Goal: Information Seeking & Learning: Learn about a topic

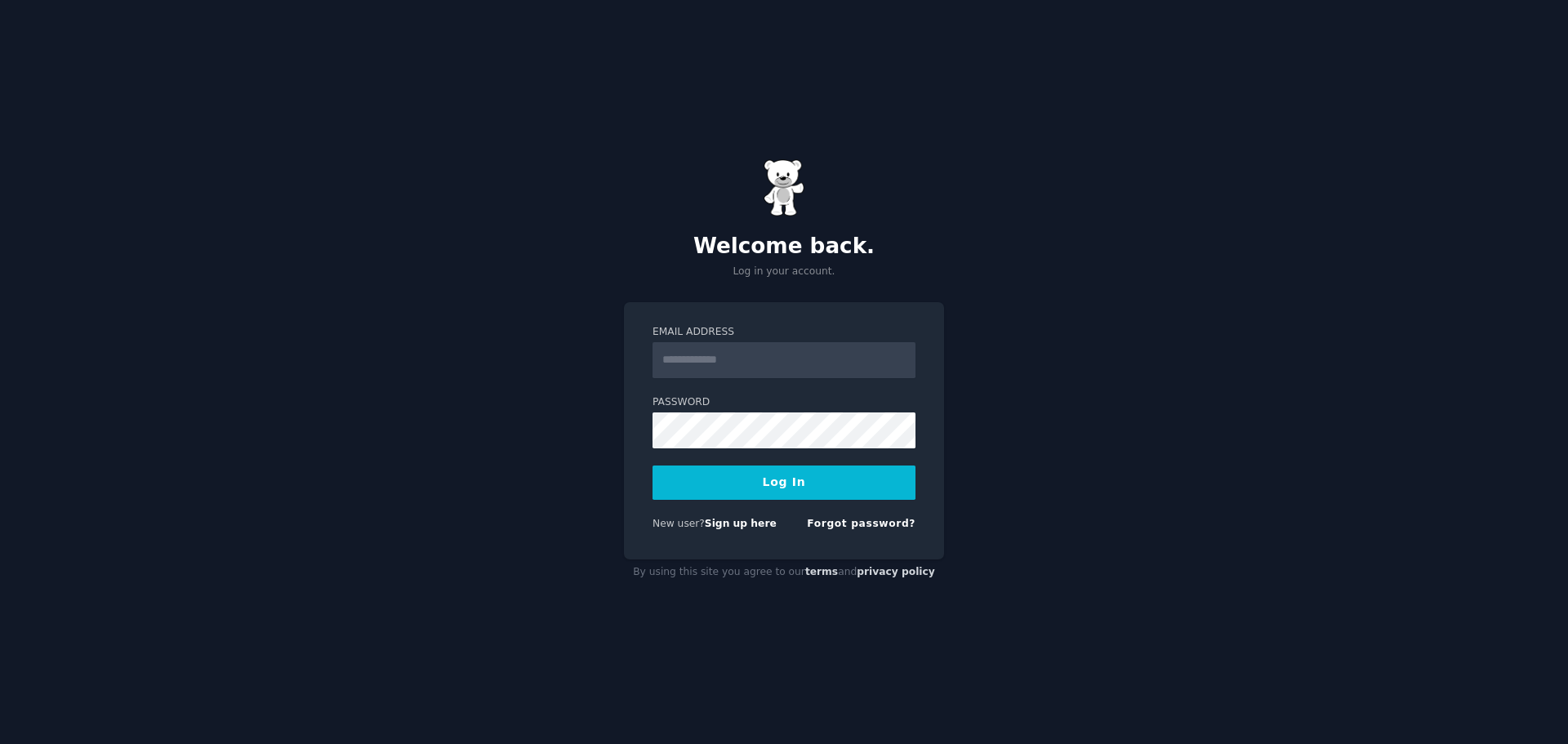
click at [767, 349] on input "Email Address" at bounding box center [784, 361] width 263 height 36
type input "**********"
click at [786, 479] on button "Log In" at bounding box center [784, 483] width 263 height 34
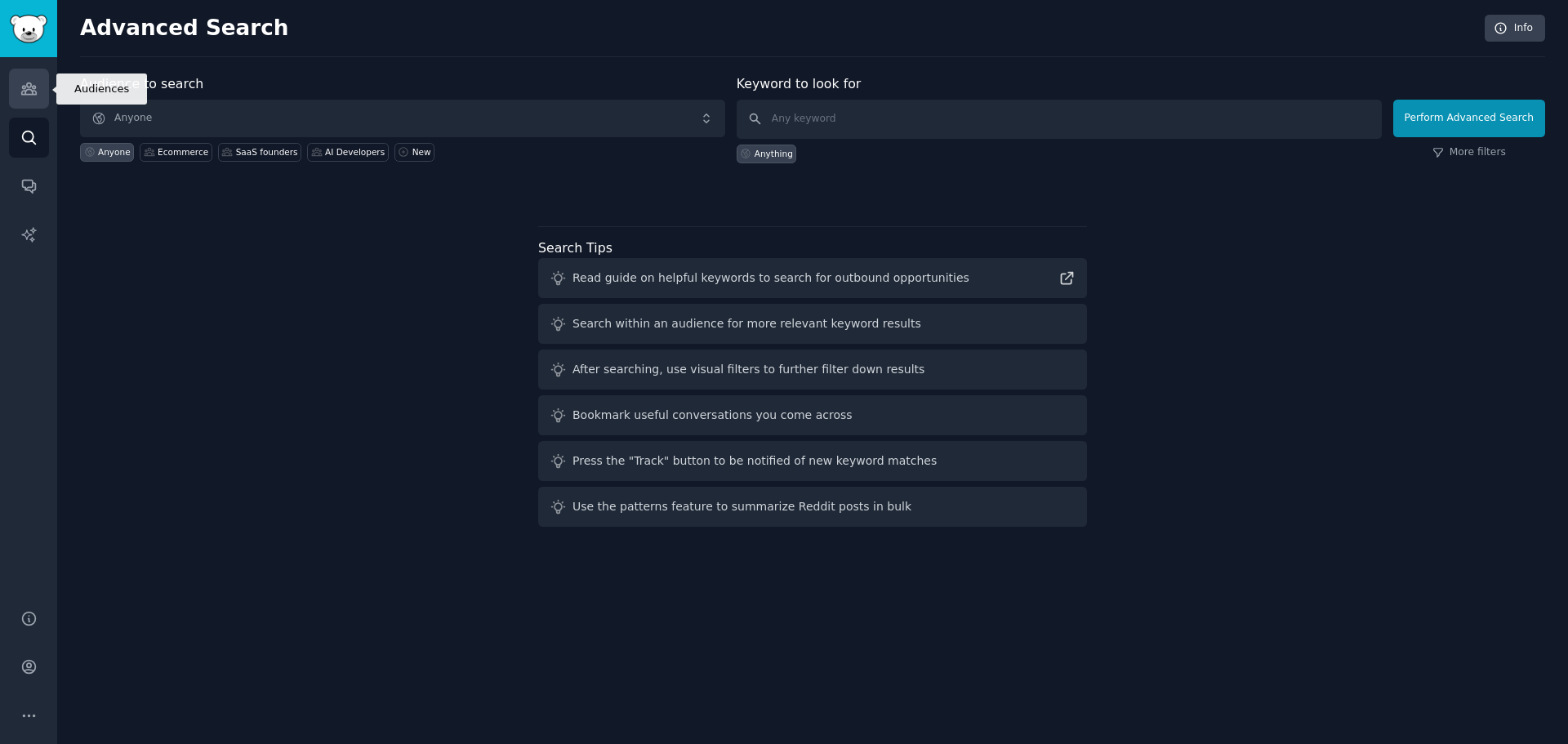
click at [31, 89] on icon "Sidebar" at bounding box center [28, 88] width 14 height 11
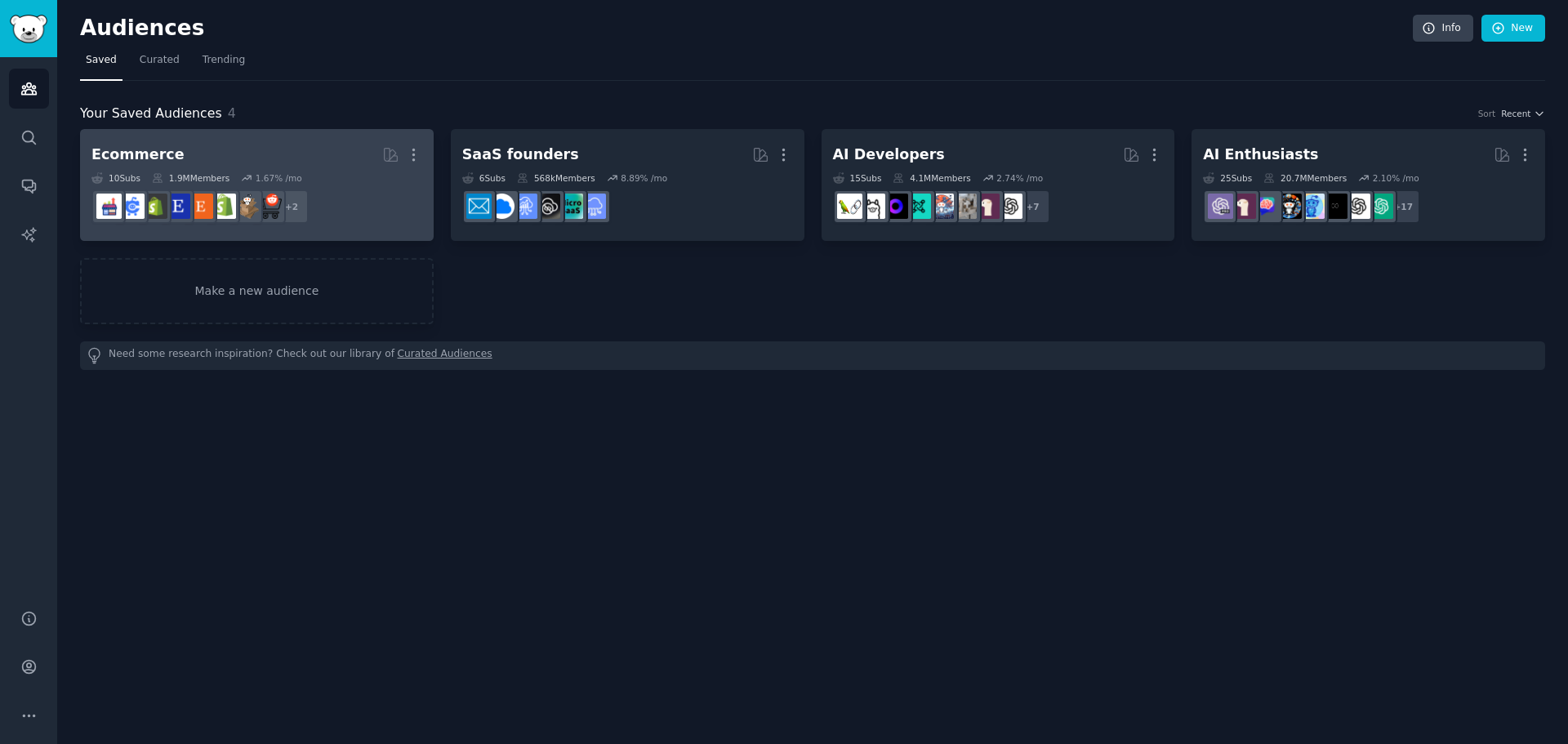
click at [299, 178] on div "10 Sub s 1.9M Members 1.67 % /mo" at bounding box center [257, 178] width 331 height 11
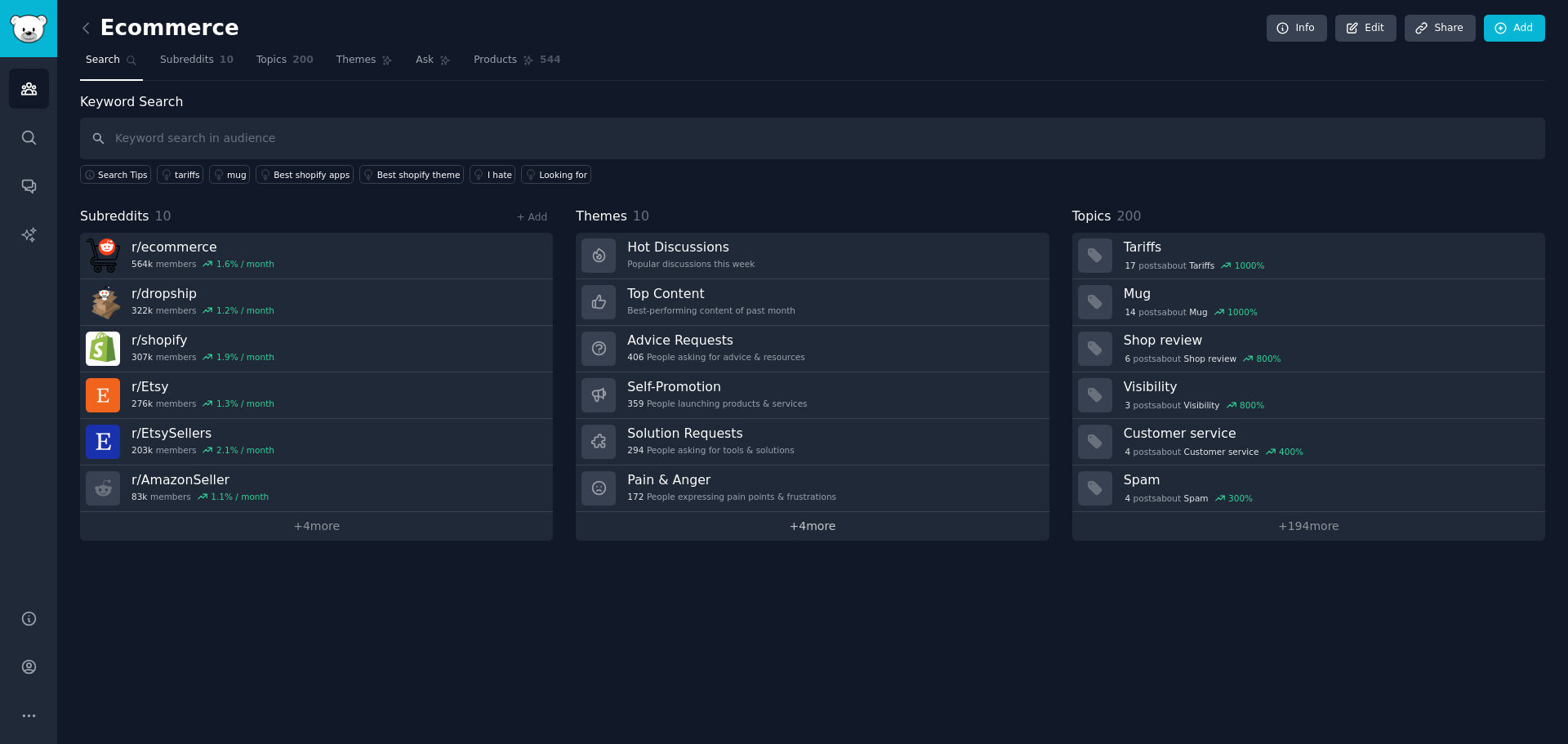
click at [634, 525] on link "+ 4 more" at bounding box center [812, 527] width 473 height 29
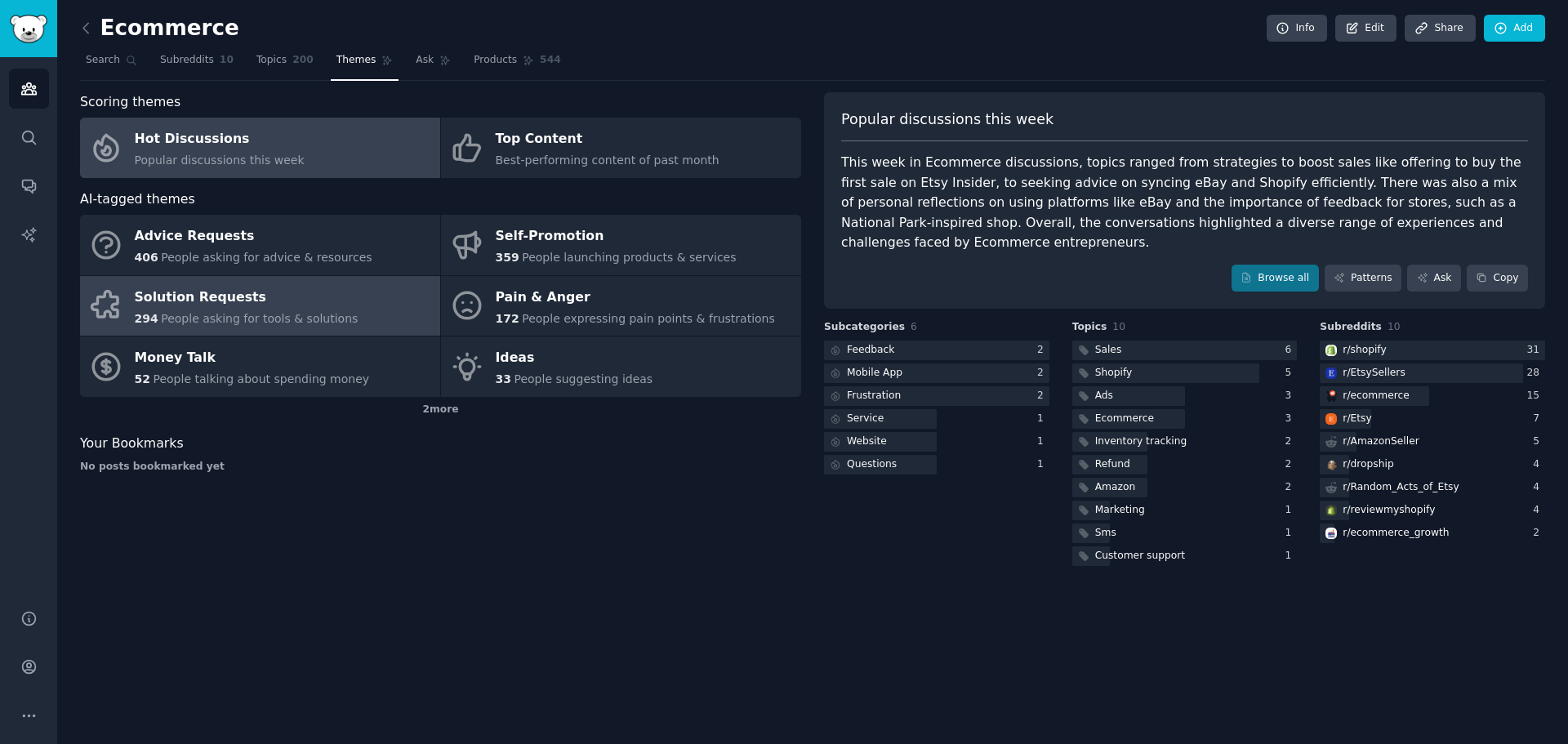
click at [246, 313] on span "People asking for tools & solutions" at bounding box center [259, 318] width 197 height 13
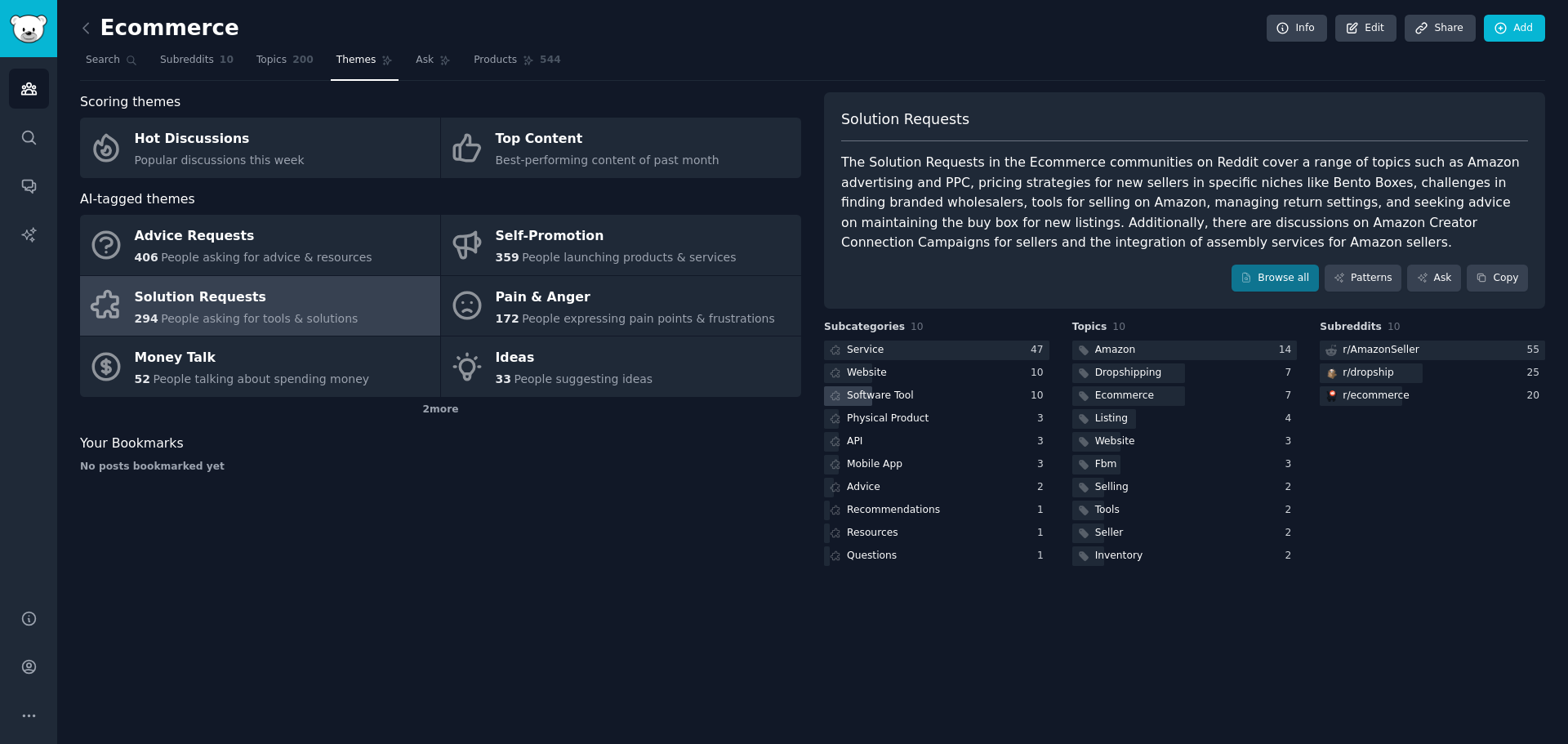
click at [878, 394] on div "Software Tool" at bounding box center [880, 395] width 67 height 14
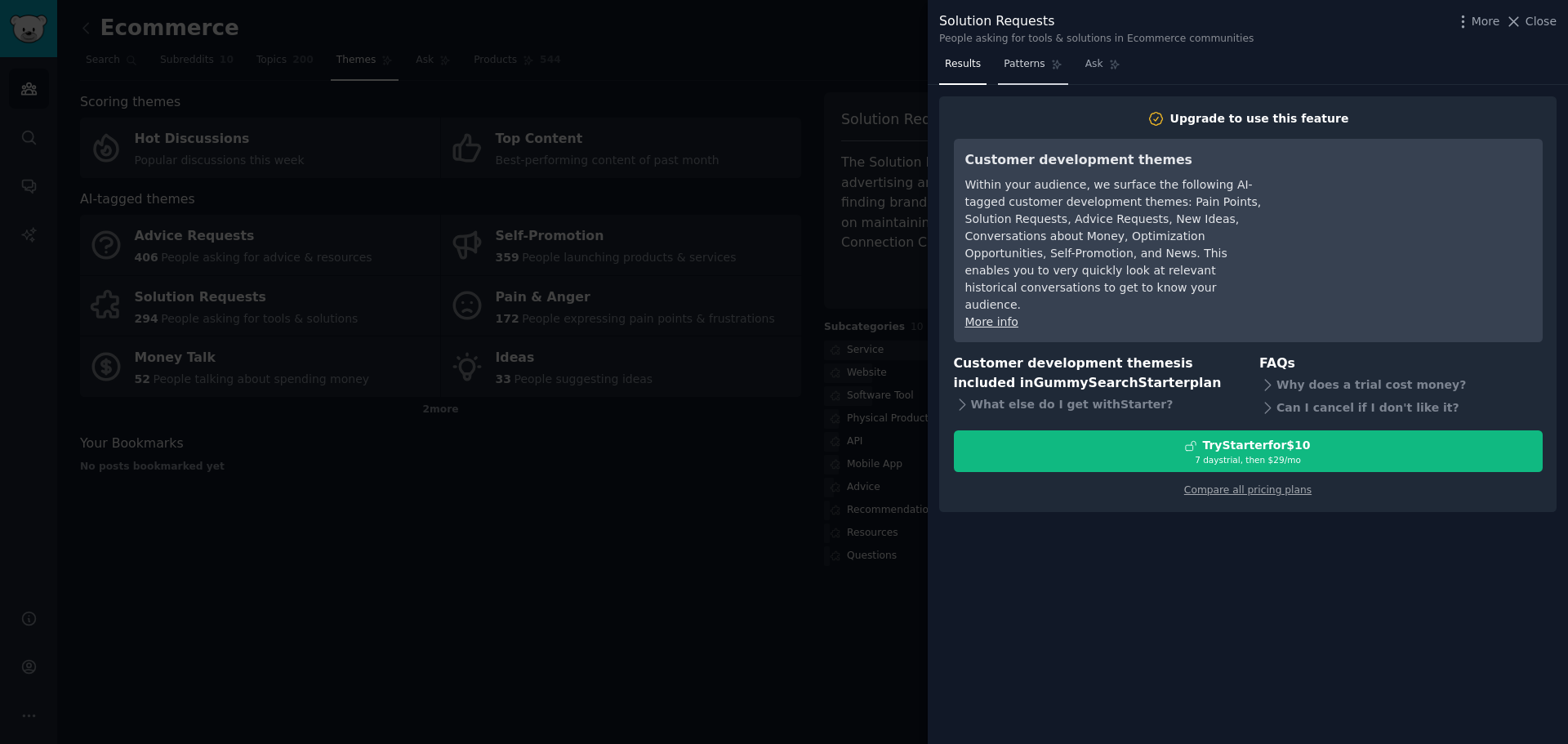
click at [1008, 60] on span "Patterns" at bounding box center [1024, 64] width 41 height 14
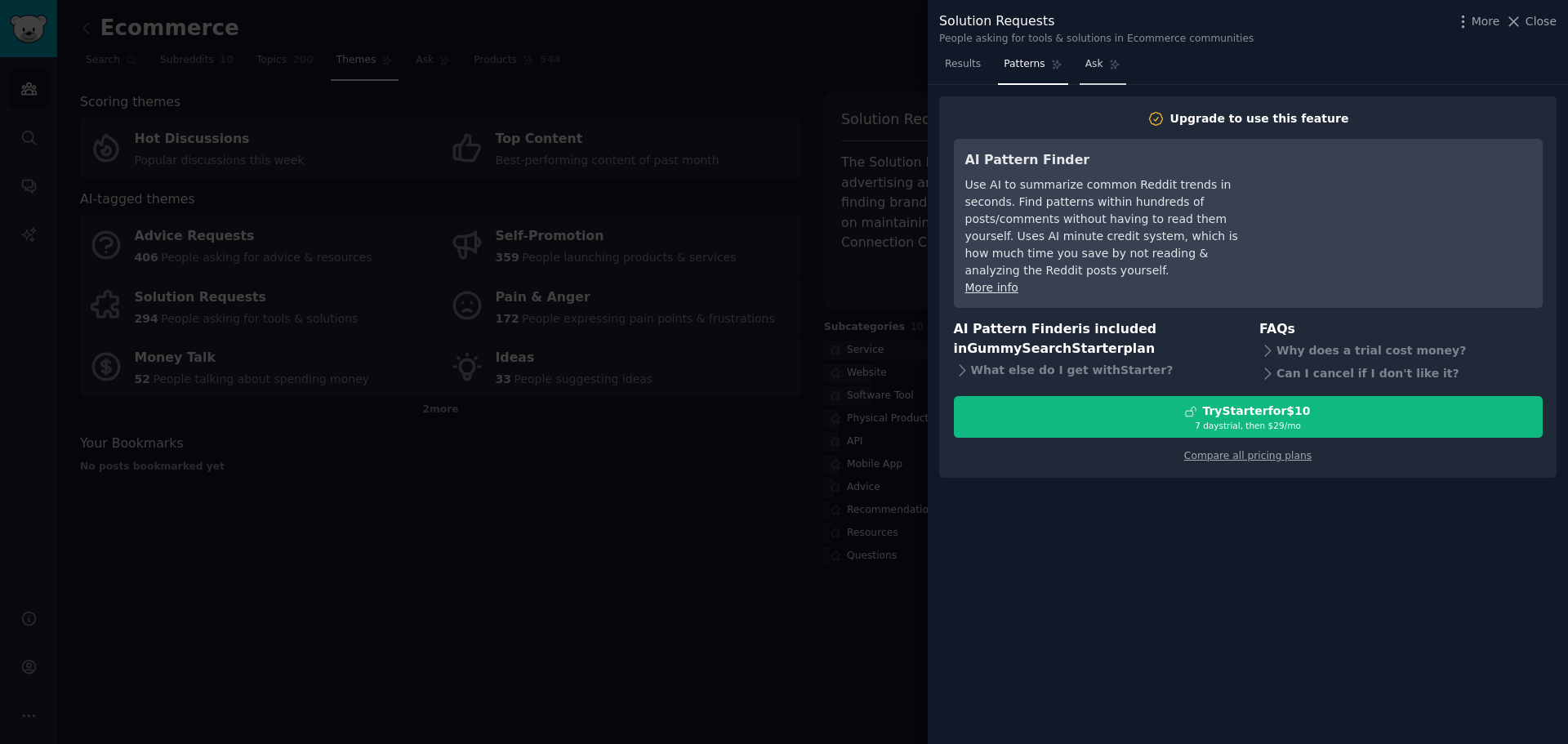
click at [1092, 73] on link "Ask" at bounding box center [1102, 68] width 47 height 33
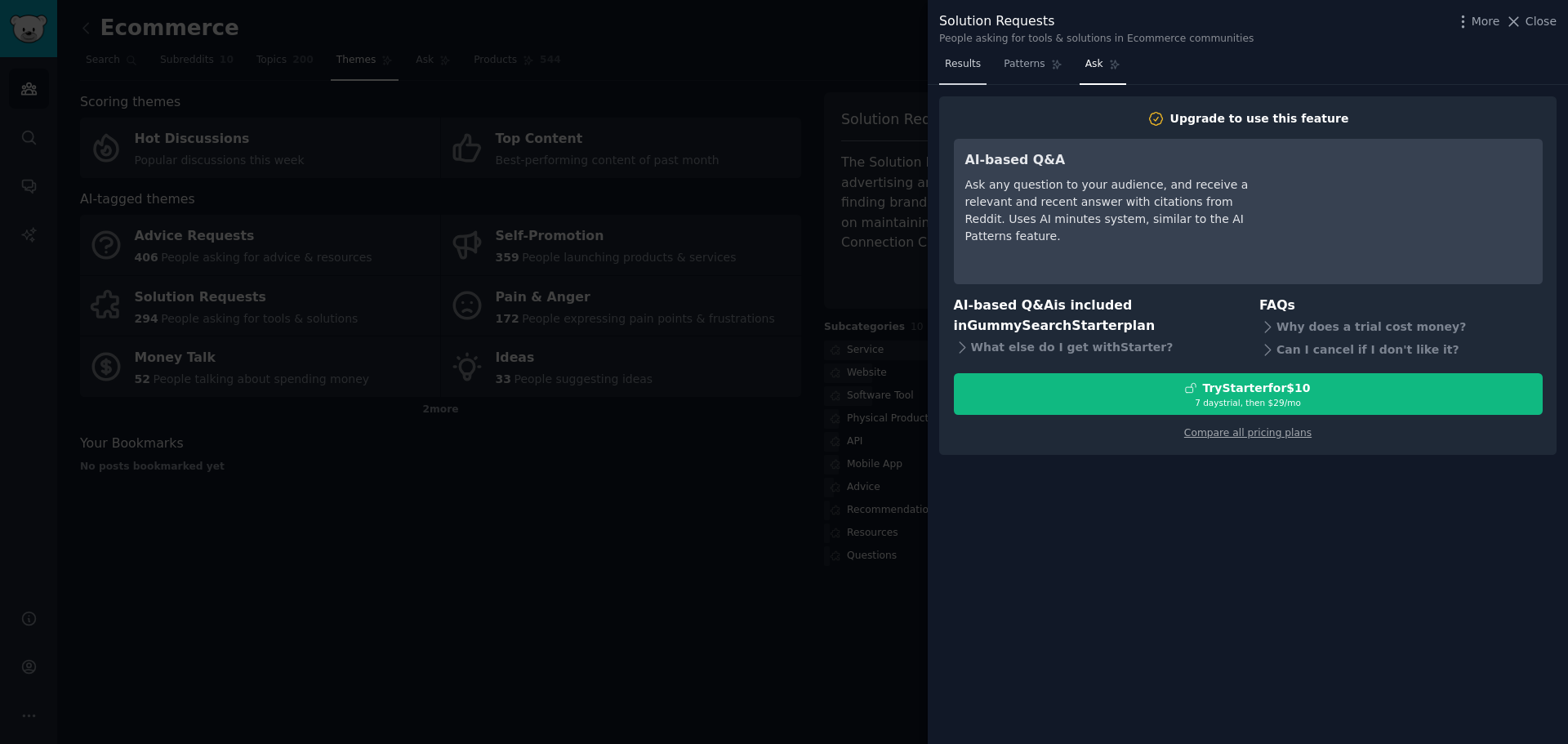
click at [972, 67] on span "Results" at bounding box center [963, 64] width 36 height 14
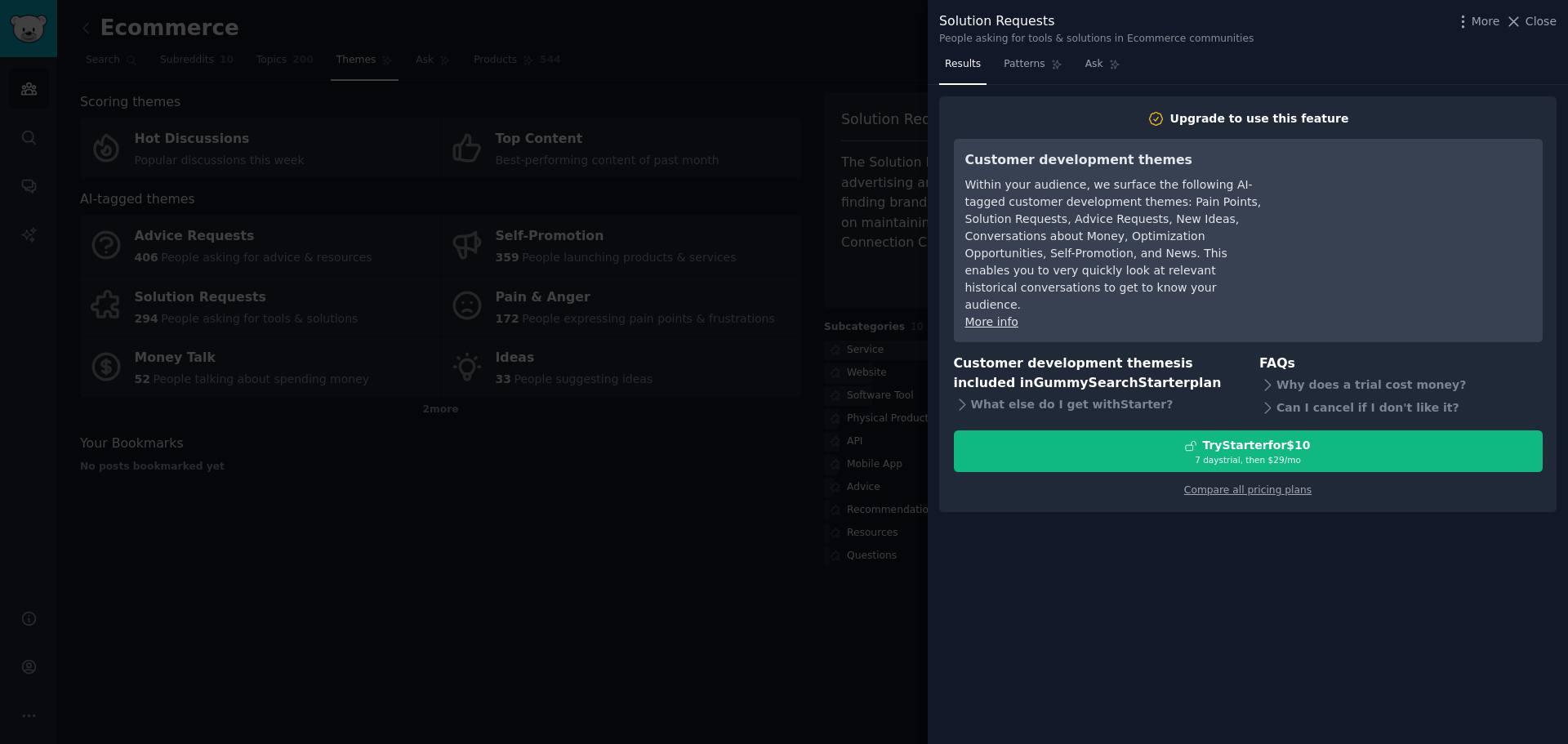
click at [740, 605] on div at bounding box center [784, 372] width 1568 height 744
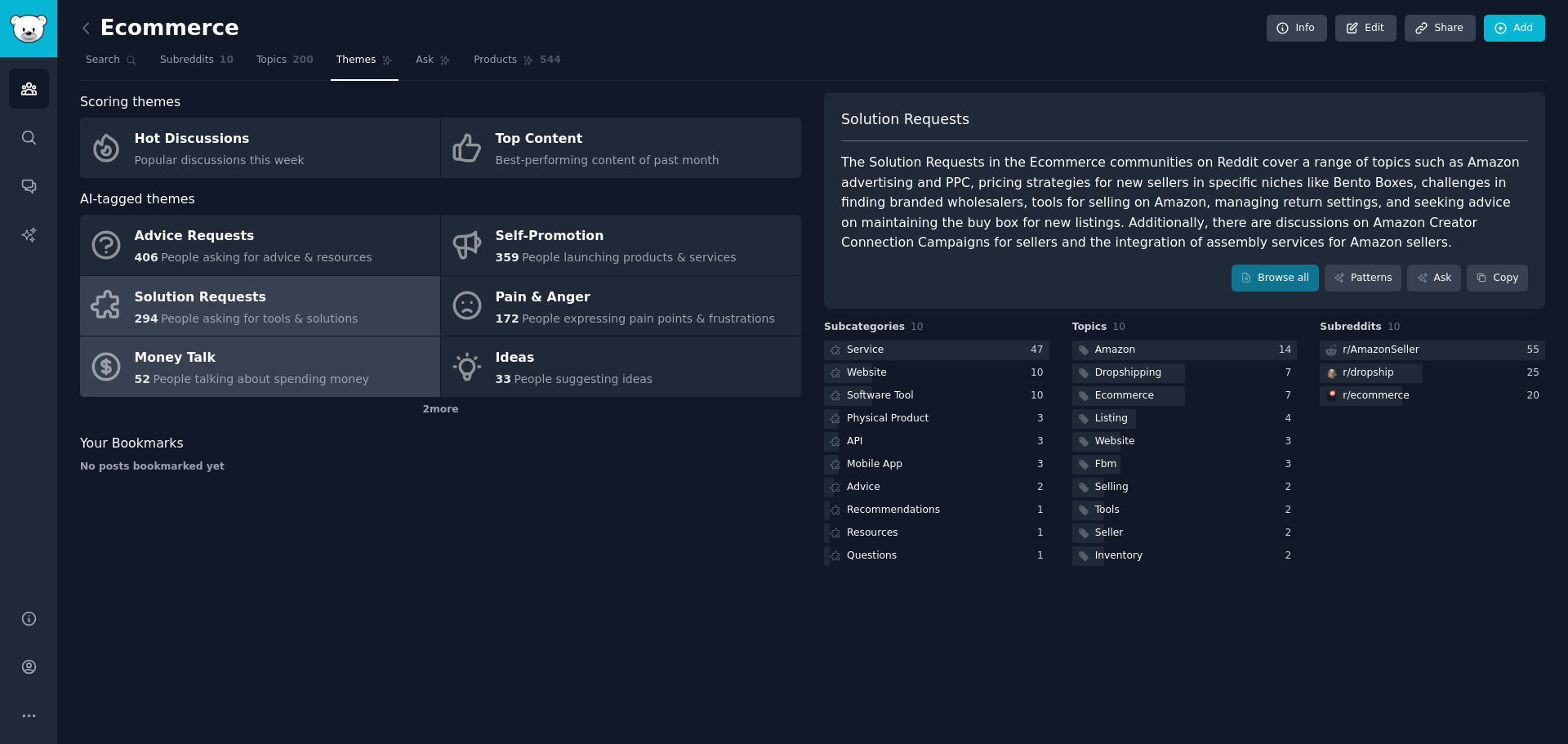
click at [356, 378] on link "Money Talk 52 People talking about spending money" at bounding box center [260, 366] width 360 height 60
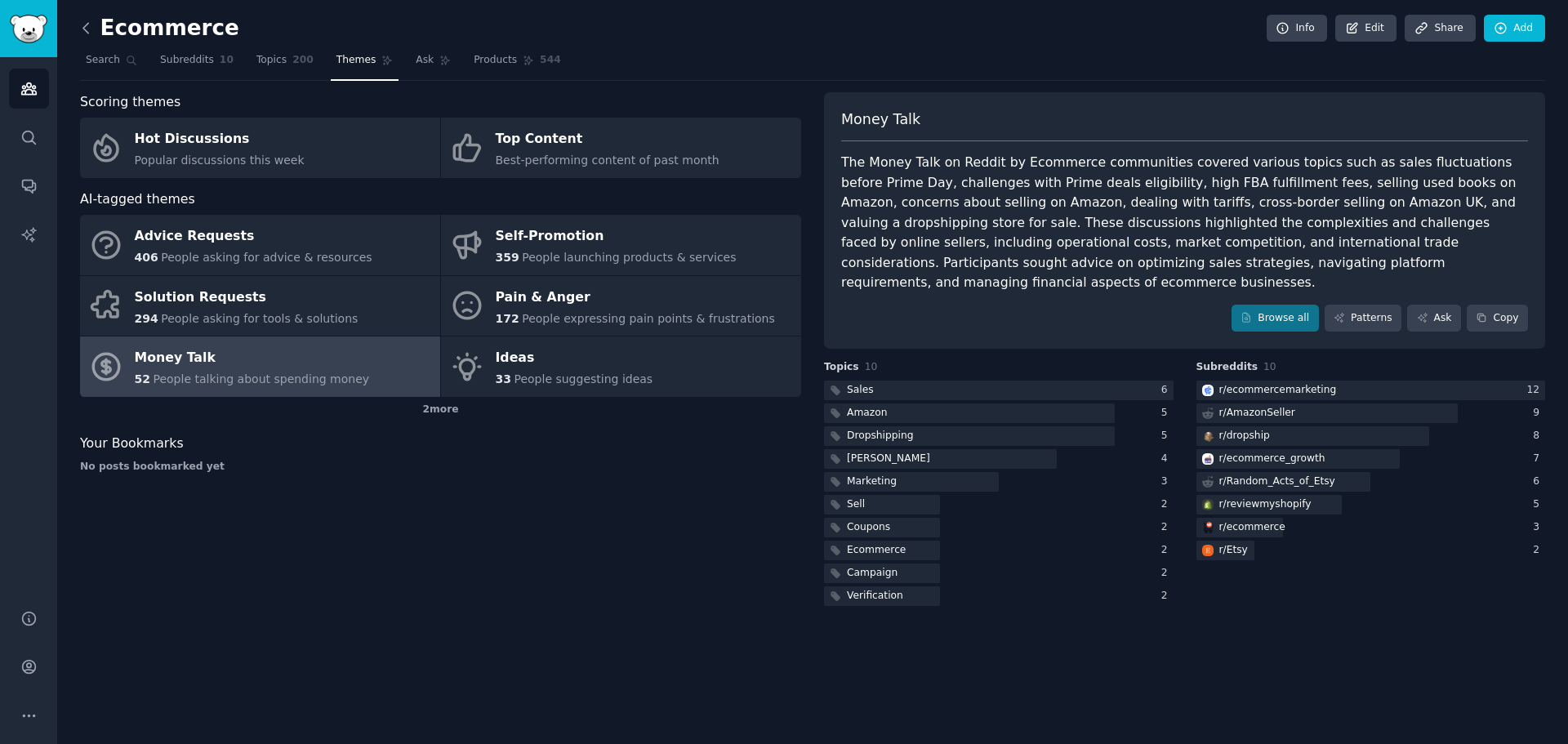
click at [85, 28] on icon at bounding box center [86, 28] width 17 height 17
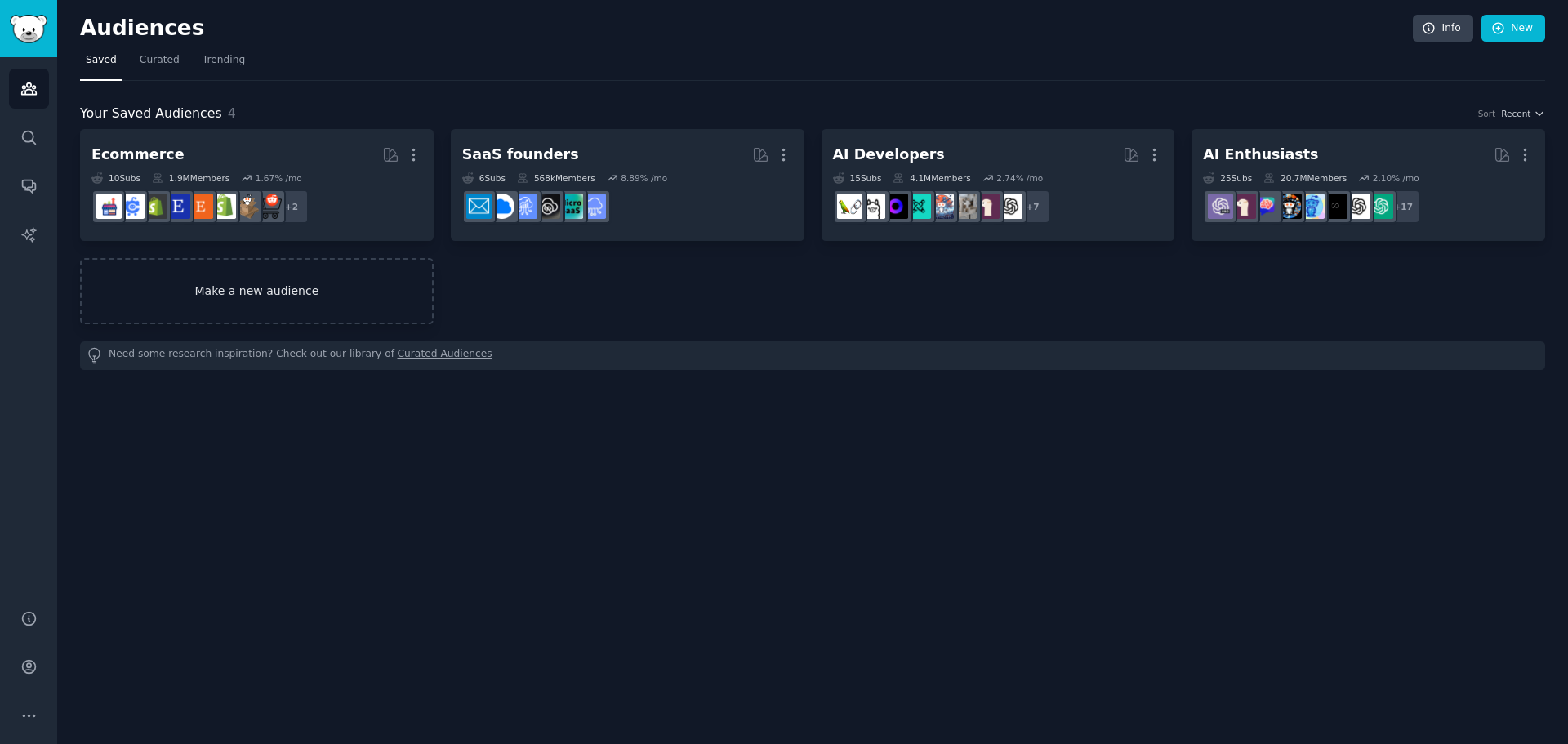
click at [276, 298] on link "Make a new audience" at bounding box center [257, 292] width 354 height 66
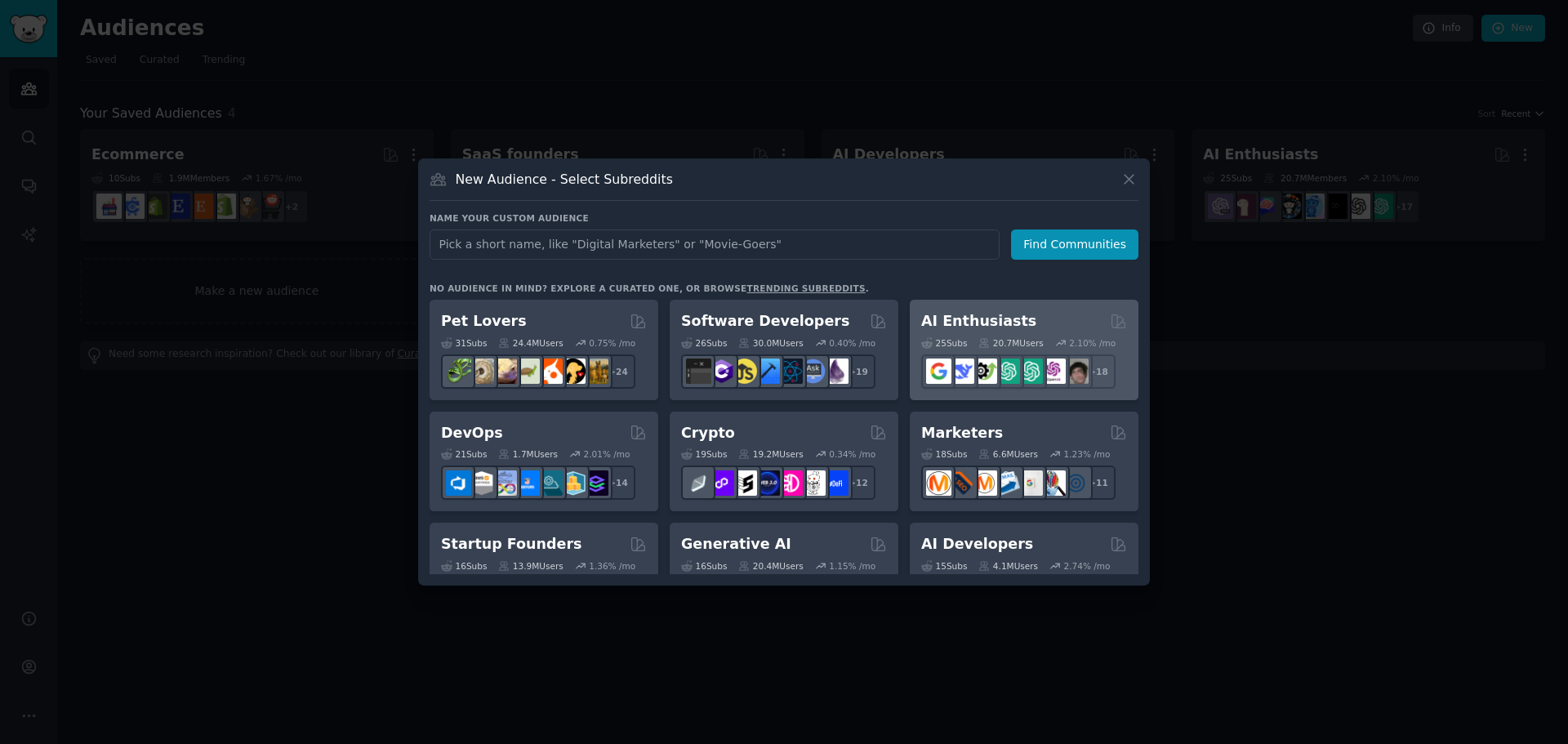
click at [1002, 321] on h2 "AI Enthusiasts" at bounding box center [978, 321] width 115 height 20
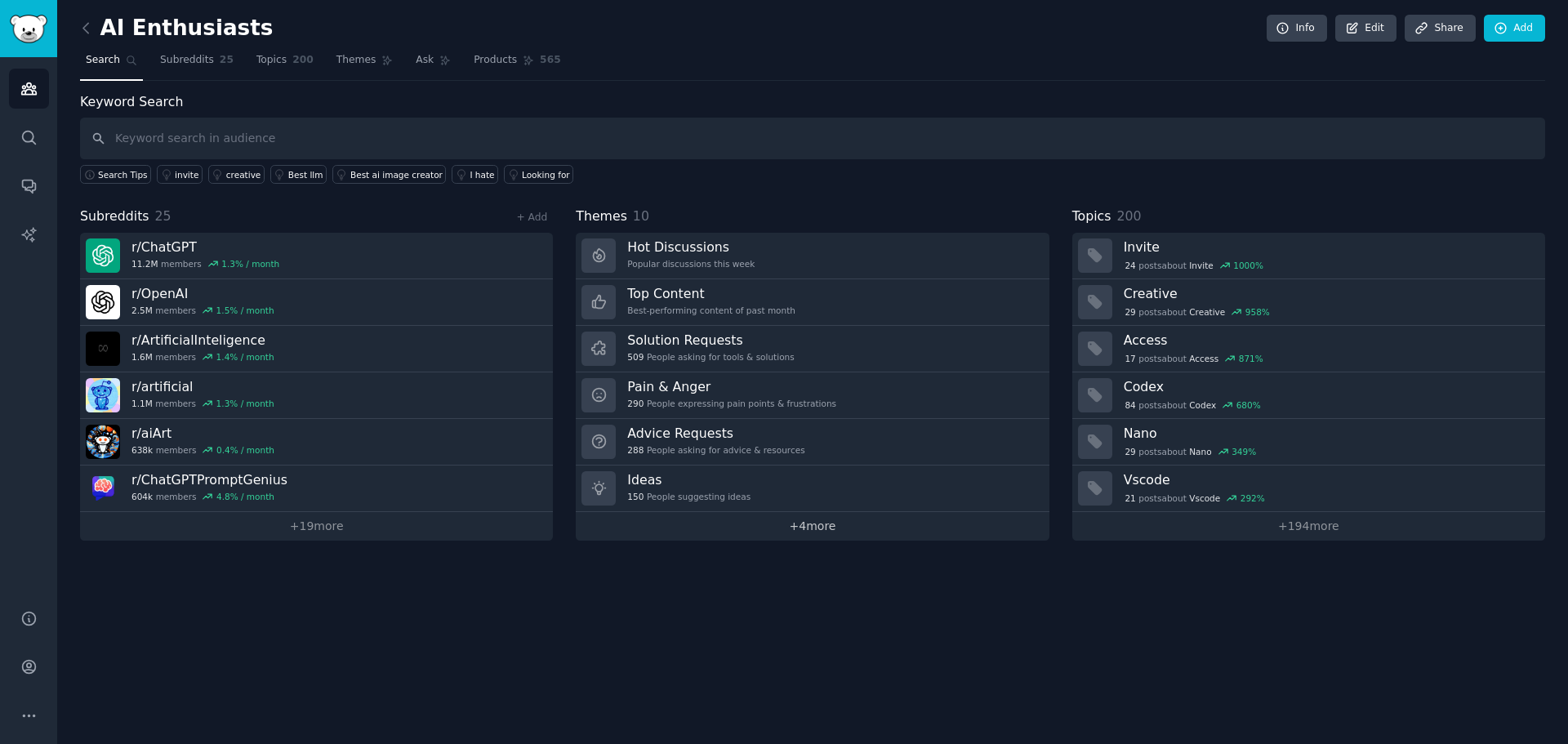
click at [807, 526] on link "+ 4 more" at bounding box center [812, 527] width 473 height 29
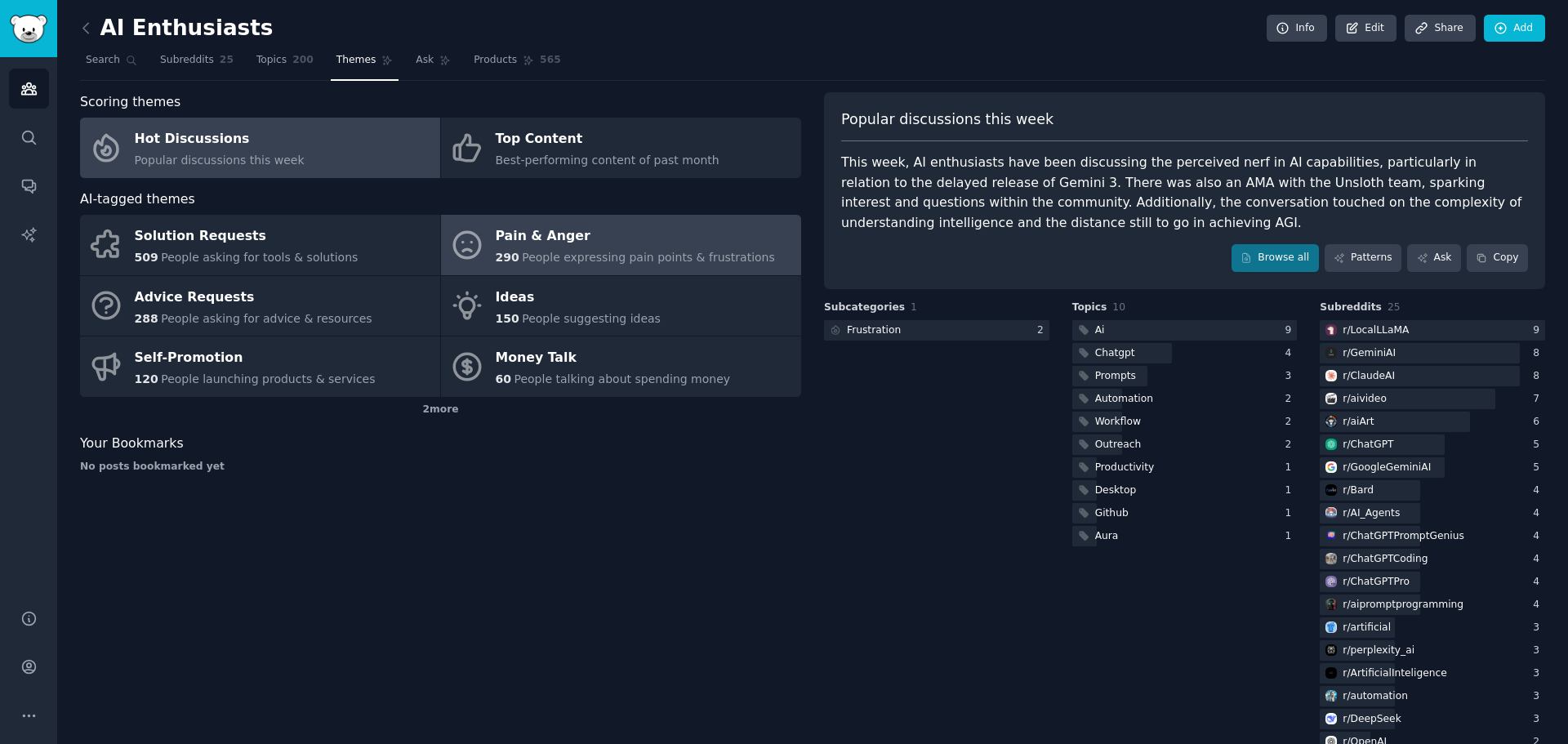
click at [648, 265] on div "290 People expressing pain points & frustrations" at bounding box center [635, 258] width 280 height 17
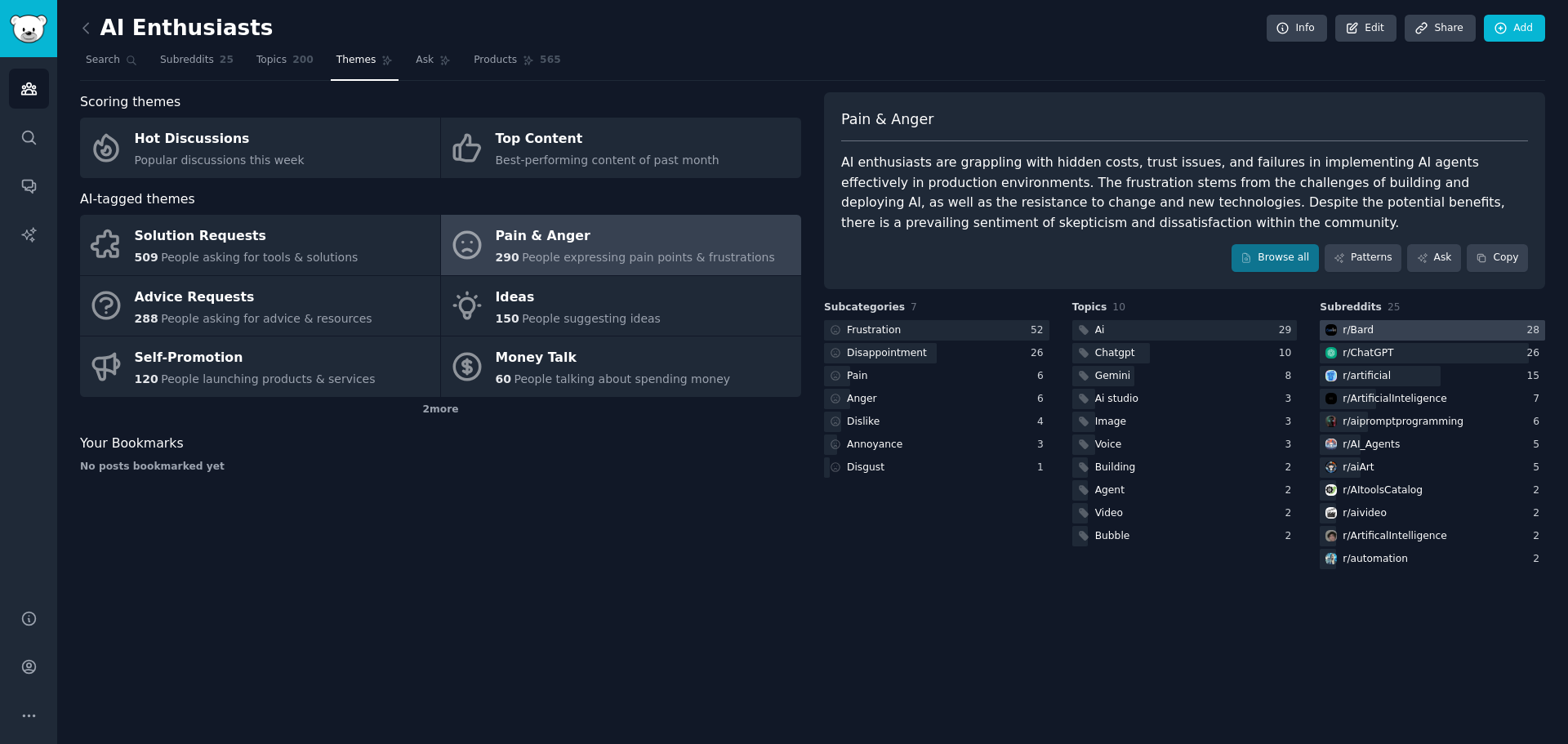
click at [1378, 327] on div at bounding box center [1432, 331] width 225 height 20
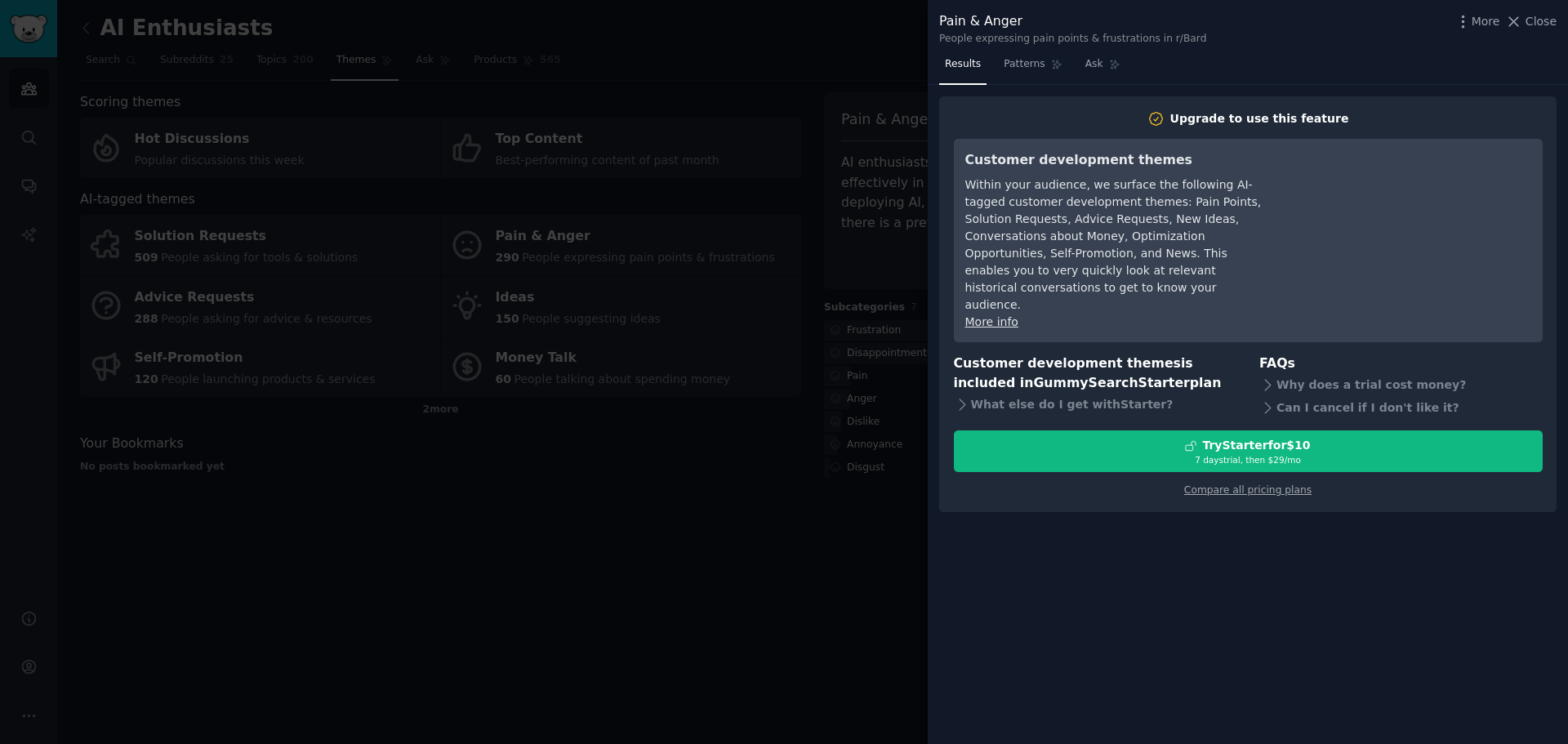
click at [853, 623] on div at bounding box center [784, 372] width 1568 height 744
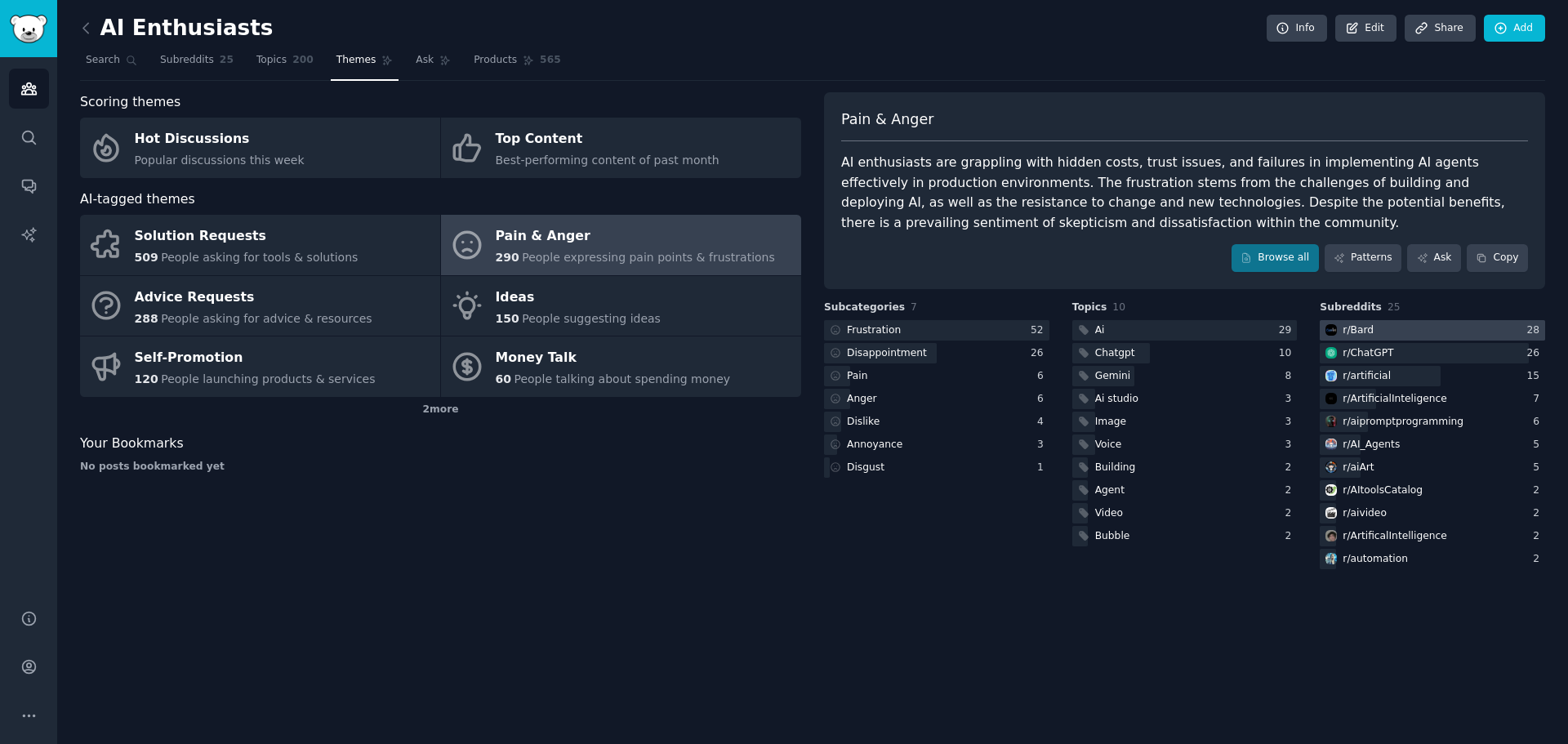
click at [1367, 330] on div "r/ Bard" at bounding box center [1358, 331] width 31 height 14
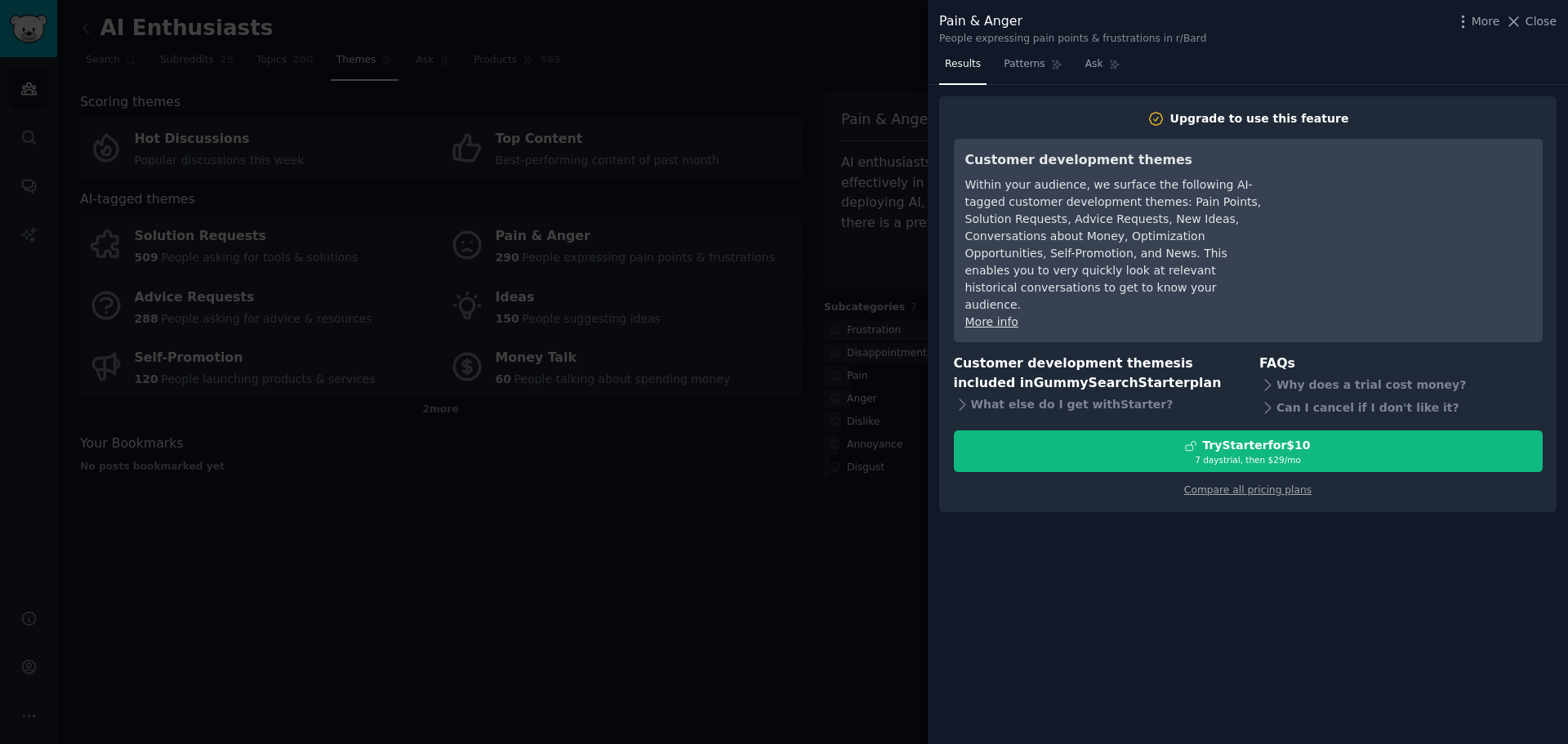
click at [804, 565] on div at bounding box center [784, 372] width 1568 height 744
click at [333, 642] on div at bounding box center [784, 372] width 1568 height 744
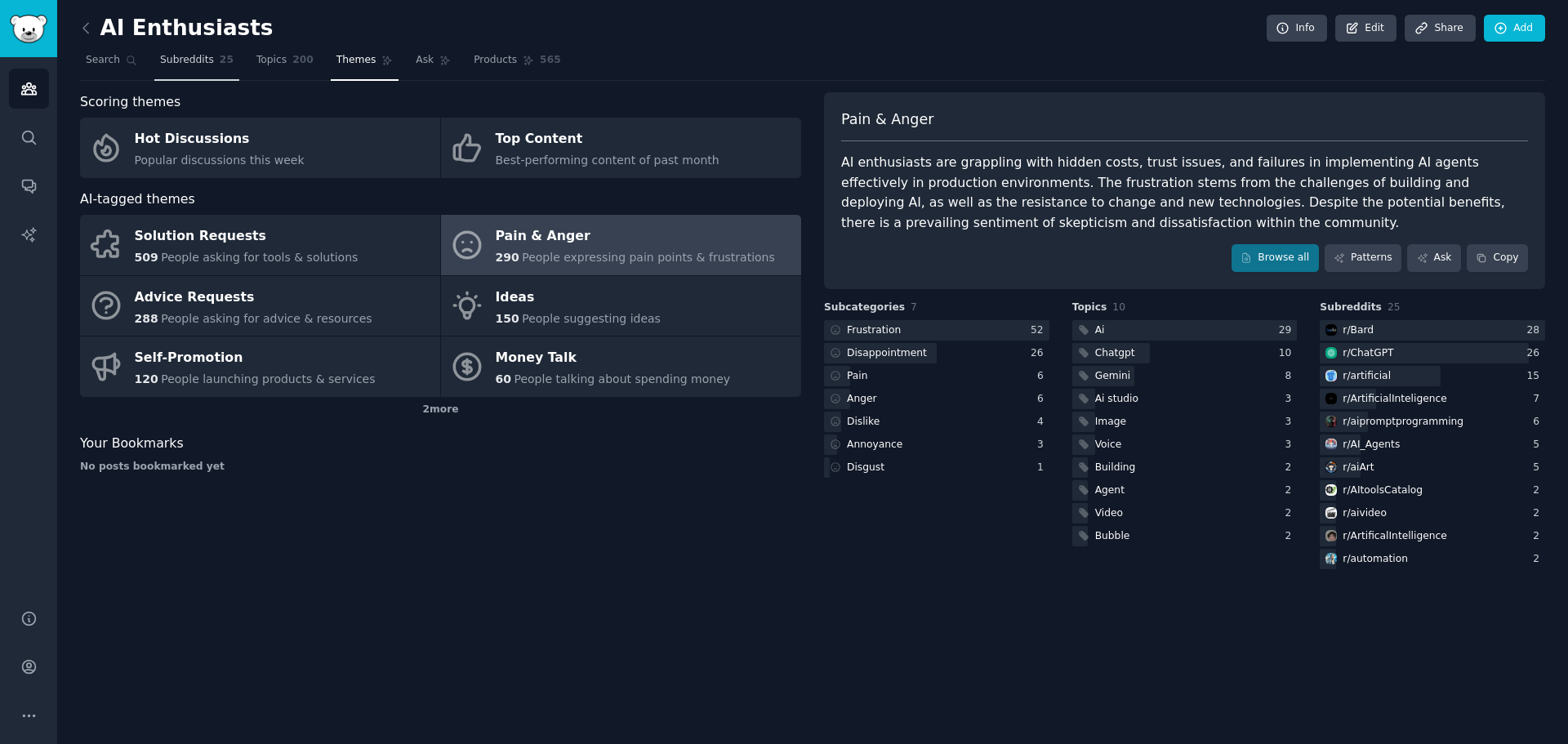
click at [173, 75] on link "Subreddits 25" at bounding box center [197, 64] width 85 height 33
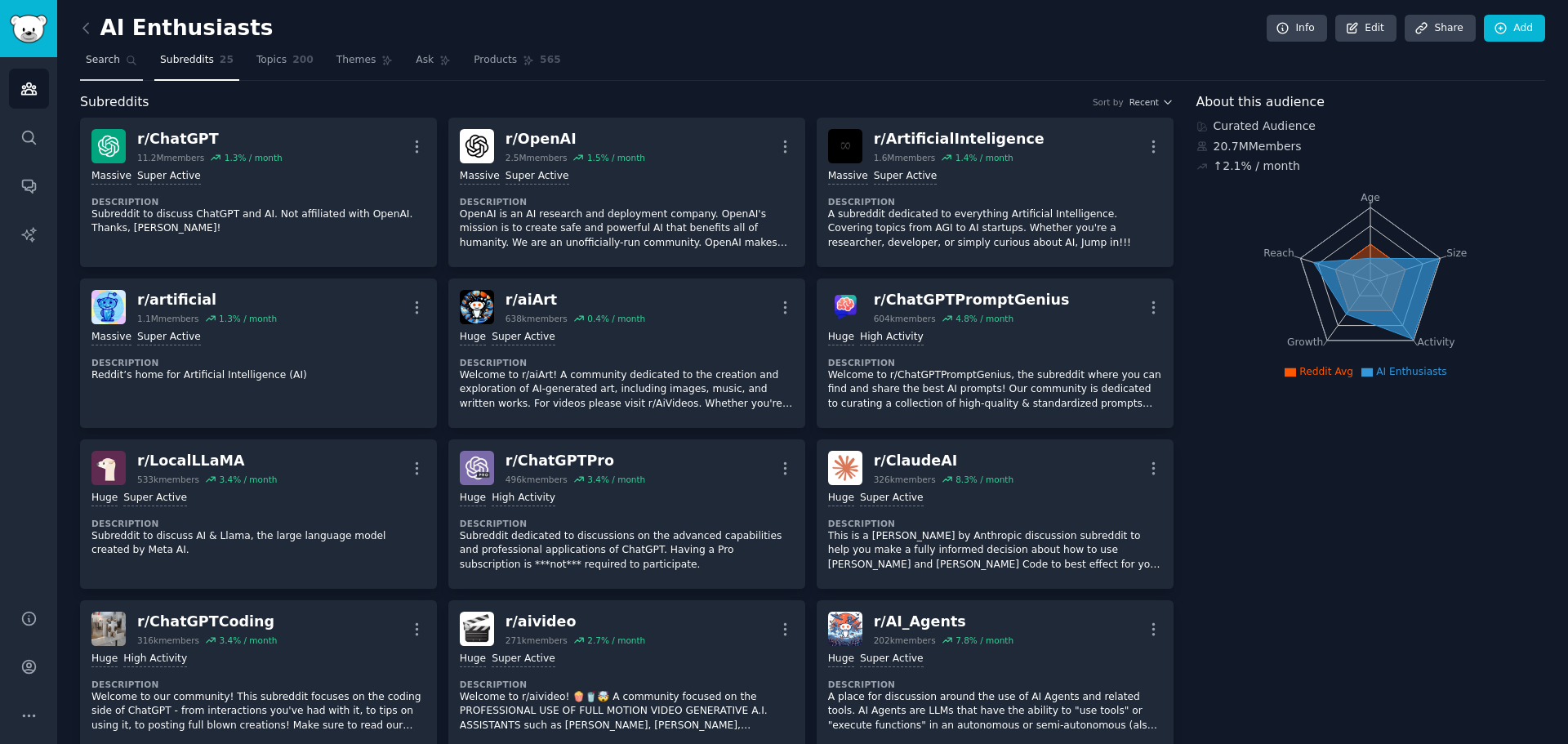
click at [102, 56] on span "Search" at bounding box center [103, 60] width 34 height 14
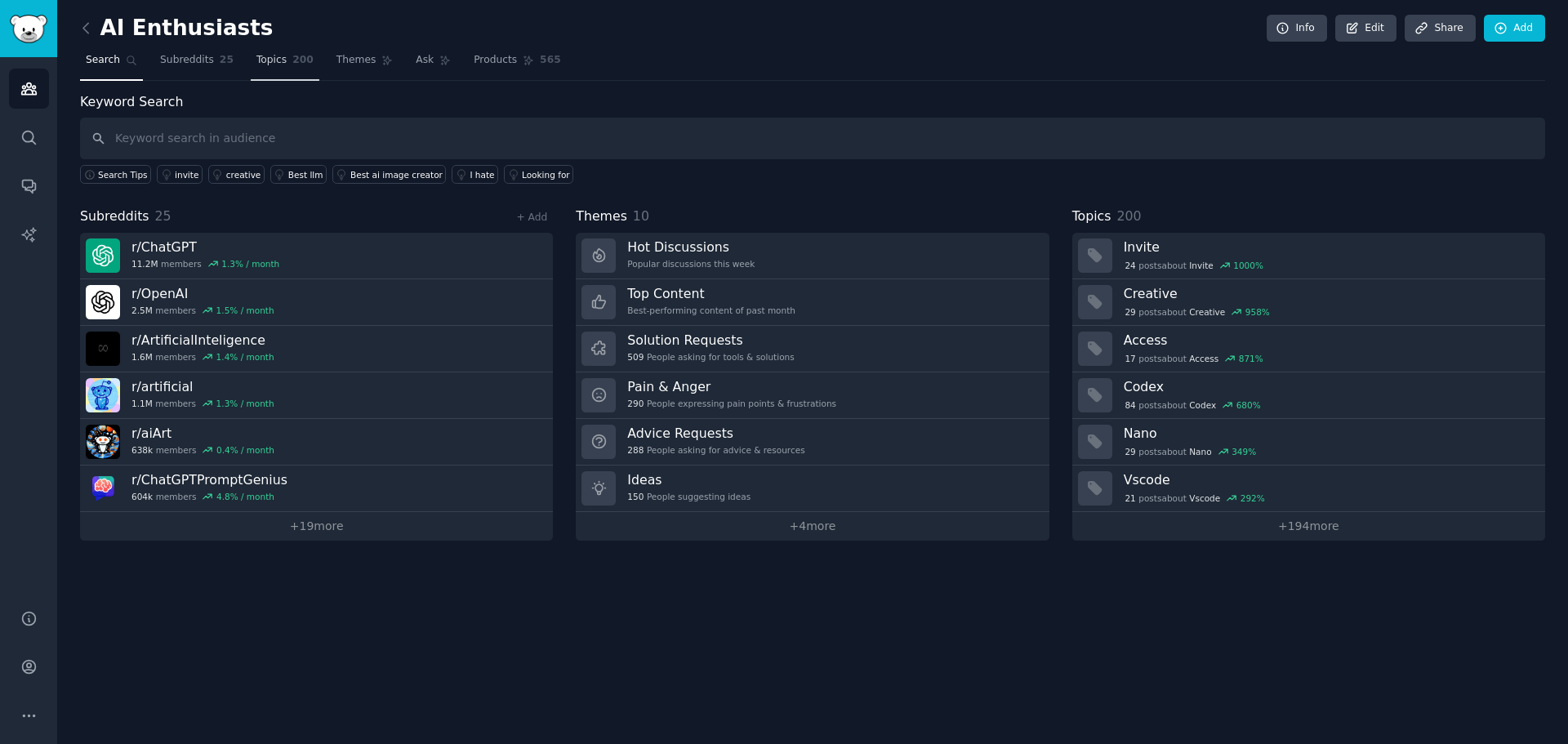
click at [266, 64] on span "Topics" at bounding box center [272, 60] width 31 height 14
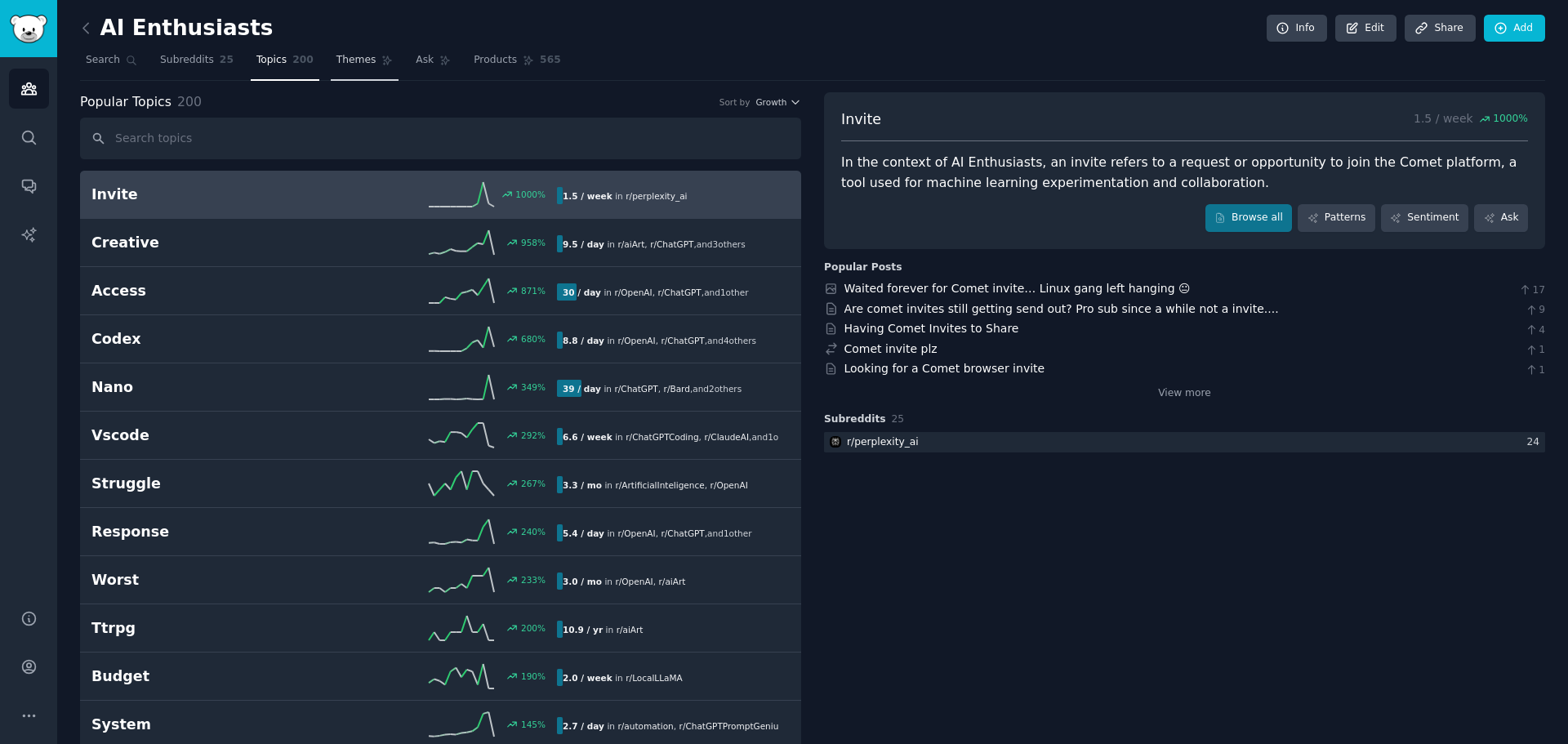
click at [337, 55] on span "Themes" at bounding box center [356, 60] width 40 height 14
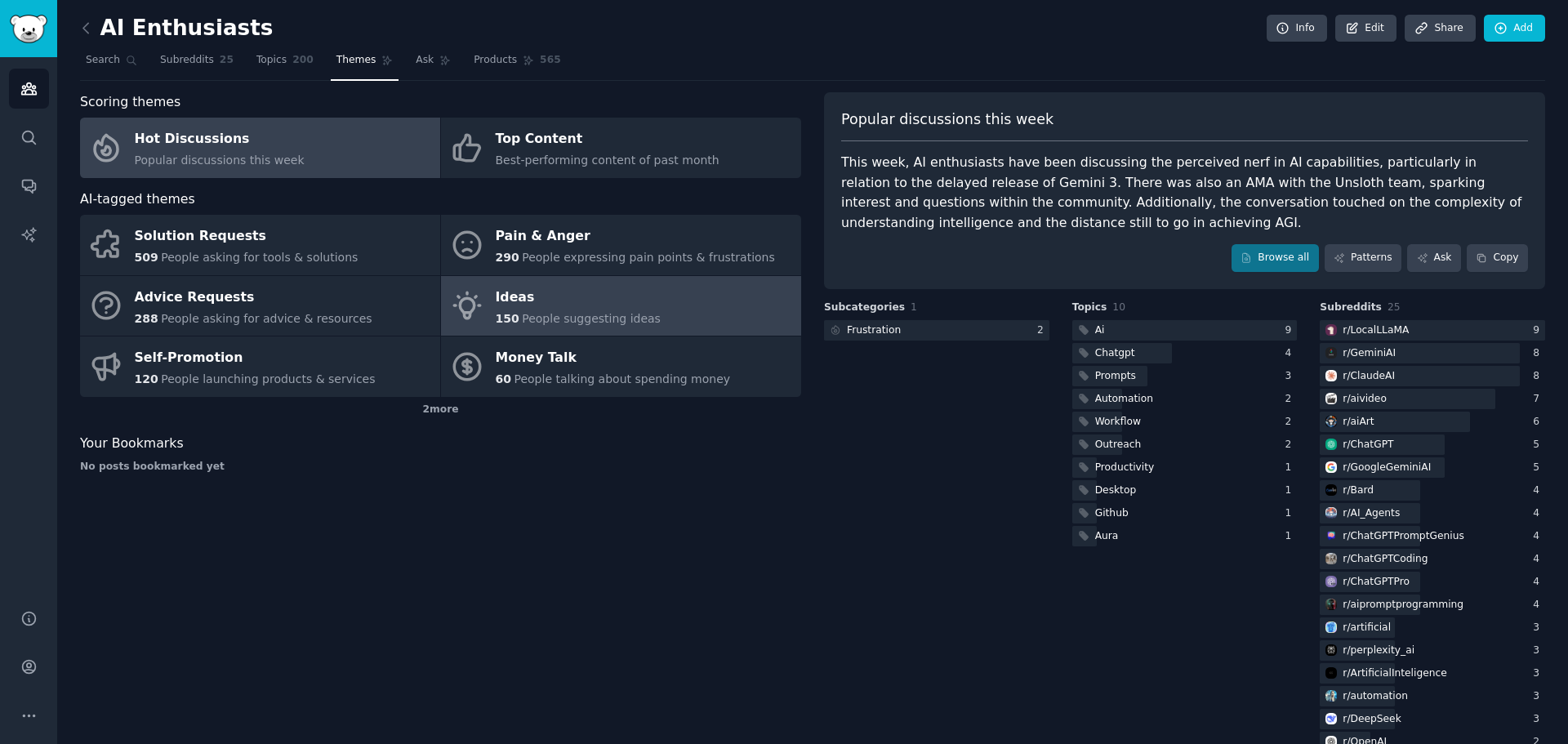
click at [553, 303] on div "Ideas" at bounding box center [578, 297] width 165 height 26
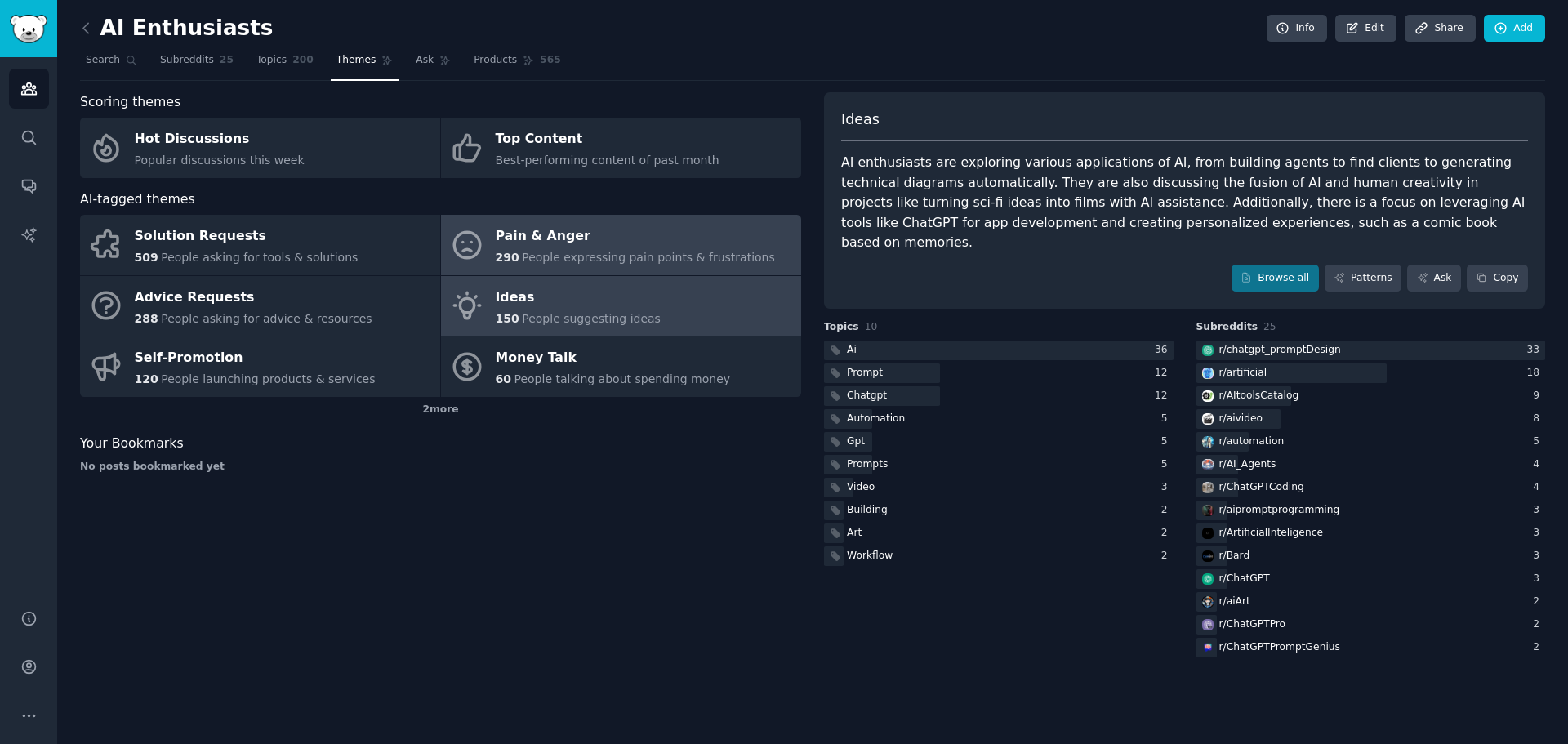
click at [526, 240] on div "Pain & Anger" at bounding box center [635, 236] width 280 height 26
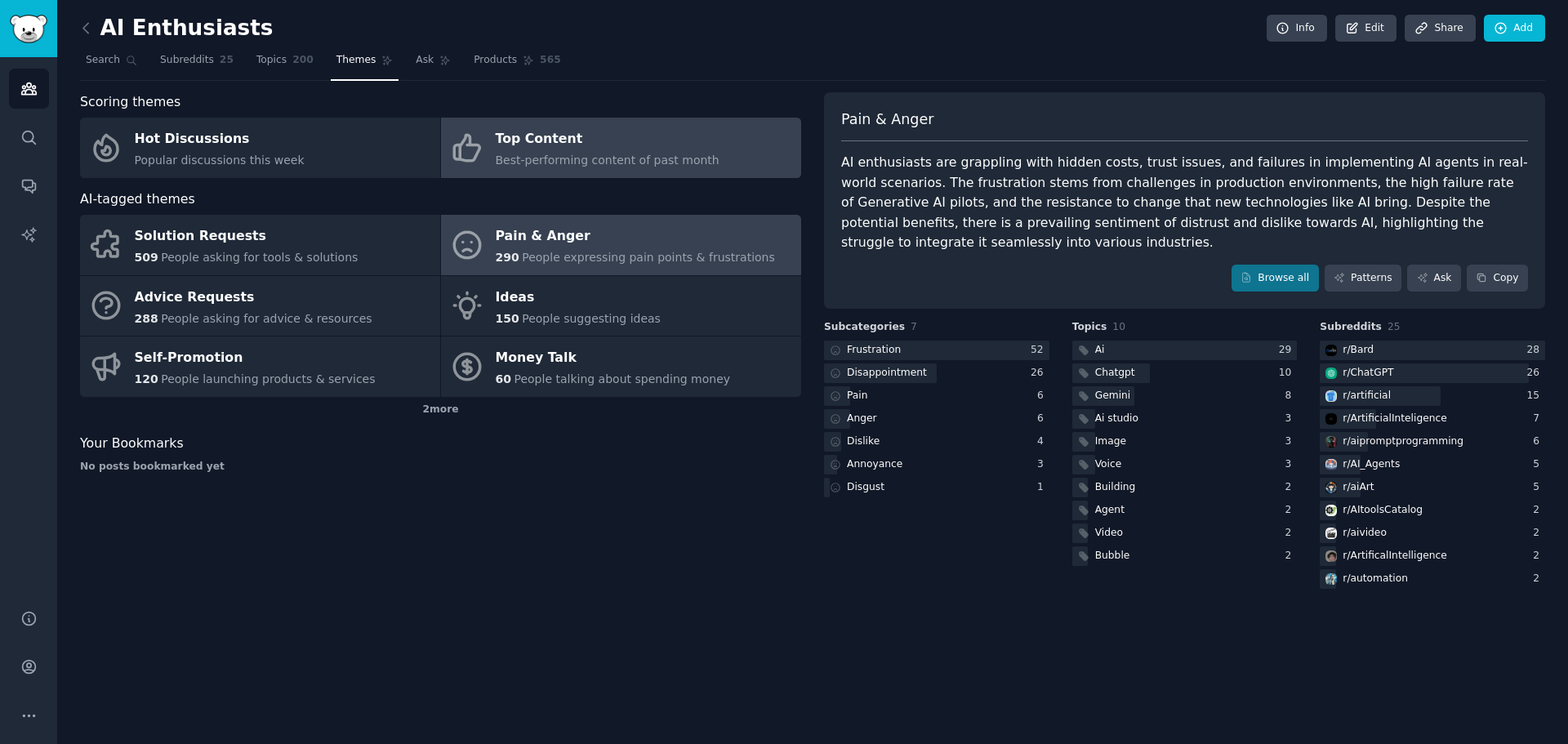
click at [511, 154] on span "Best-performing content of past month" at bounding box center [607, 160] width 224 height 13
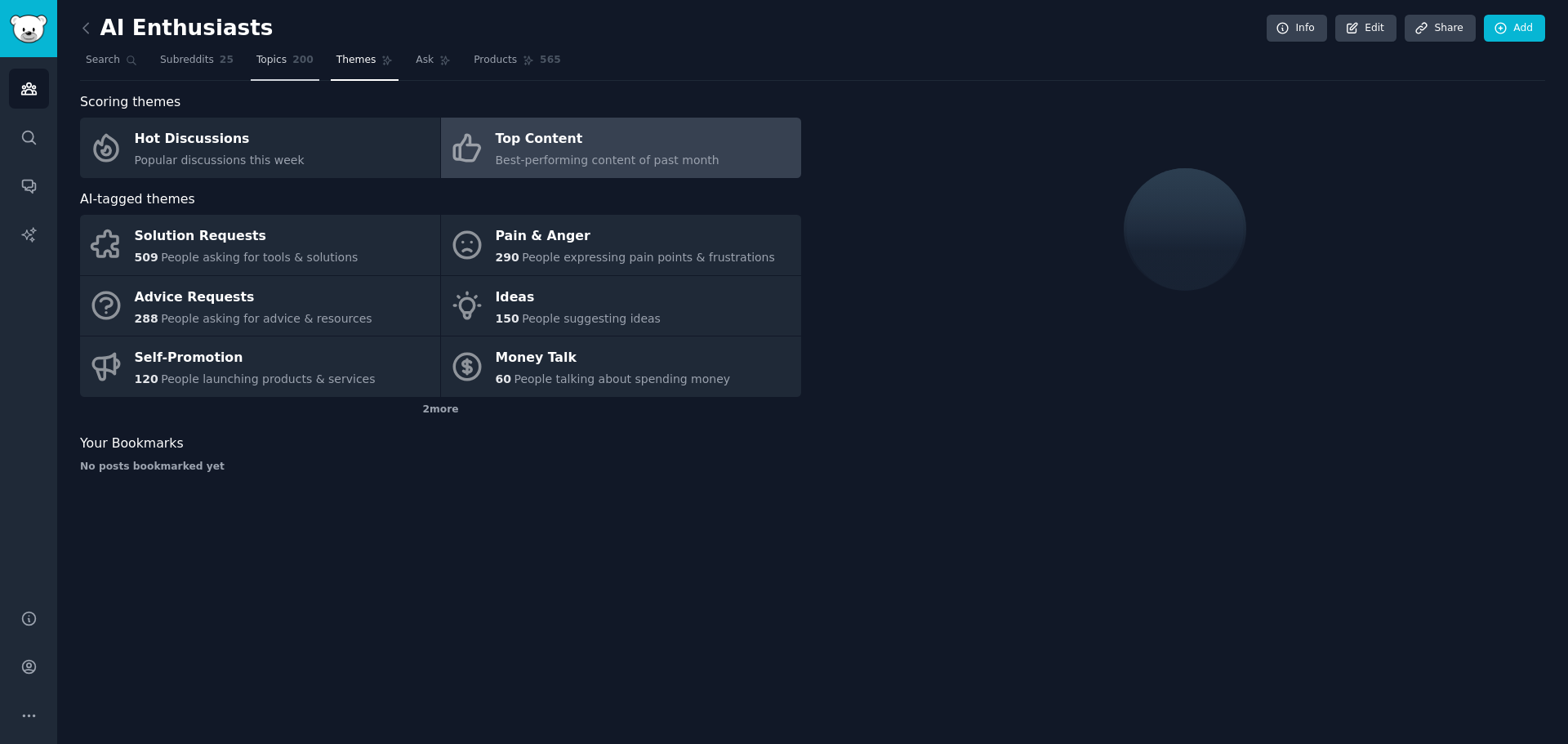
click at [263, 60] on span "Topics" at bounding box center [272, 60] width 31 height 14
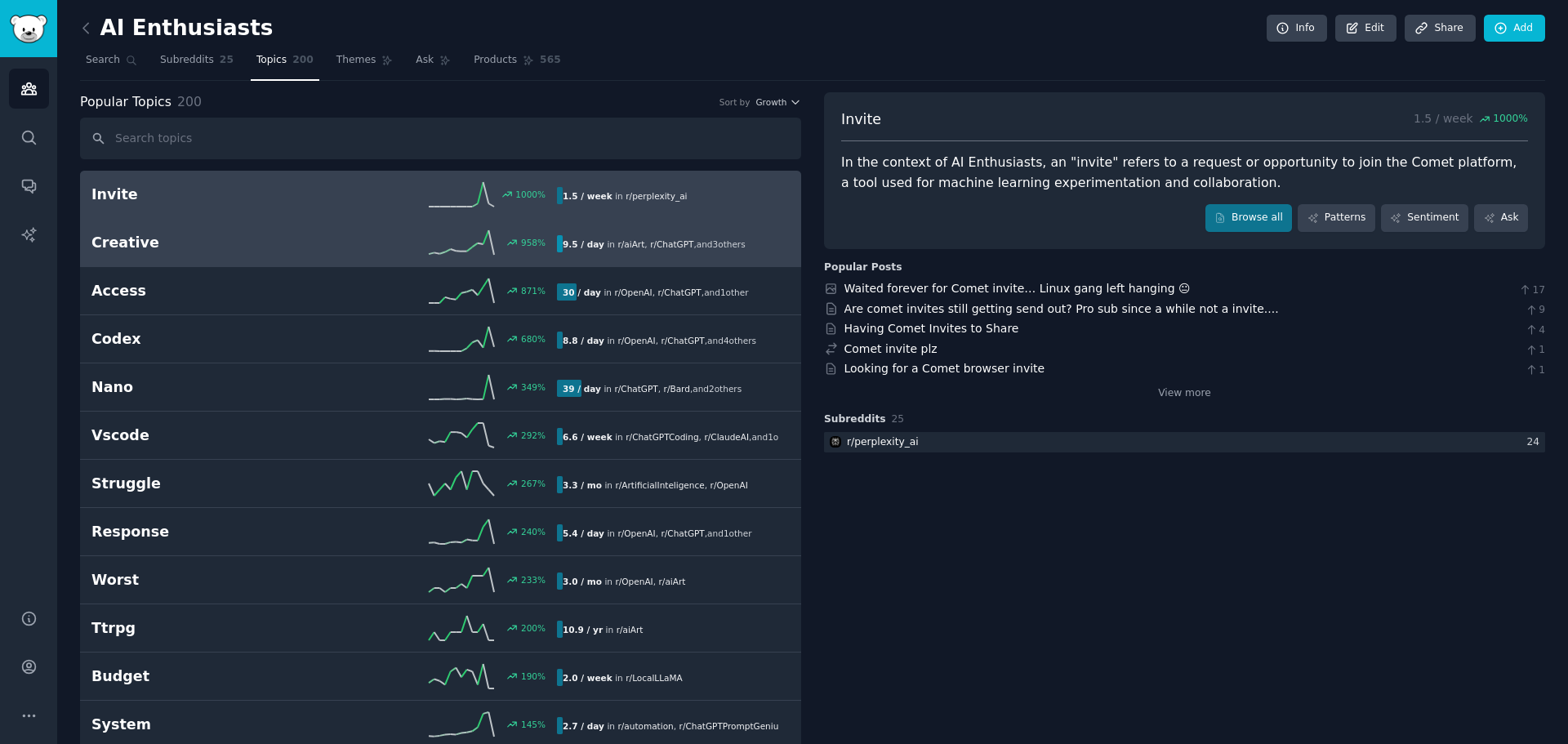
click at [203, 241] on h2 "Creative" at bounding box center [208, 243] width 233 height 20
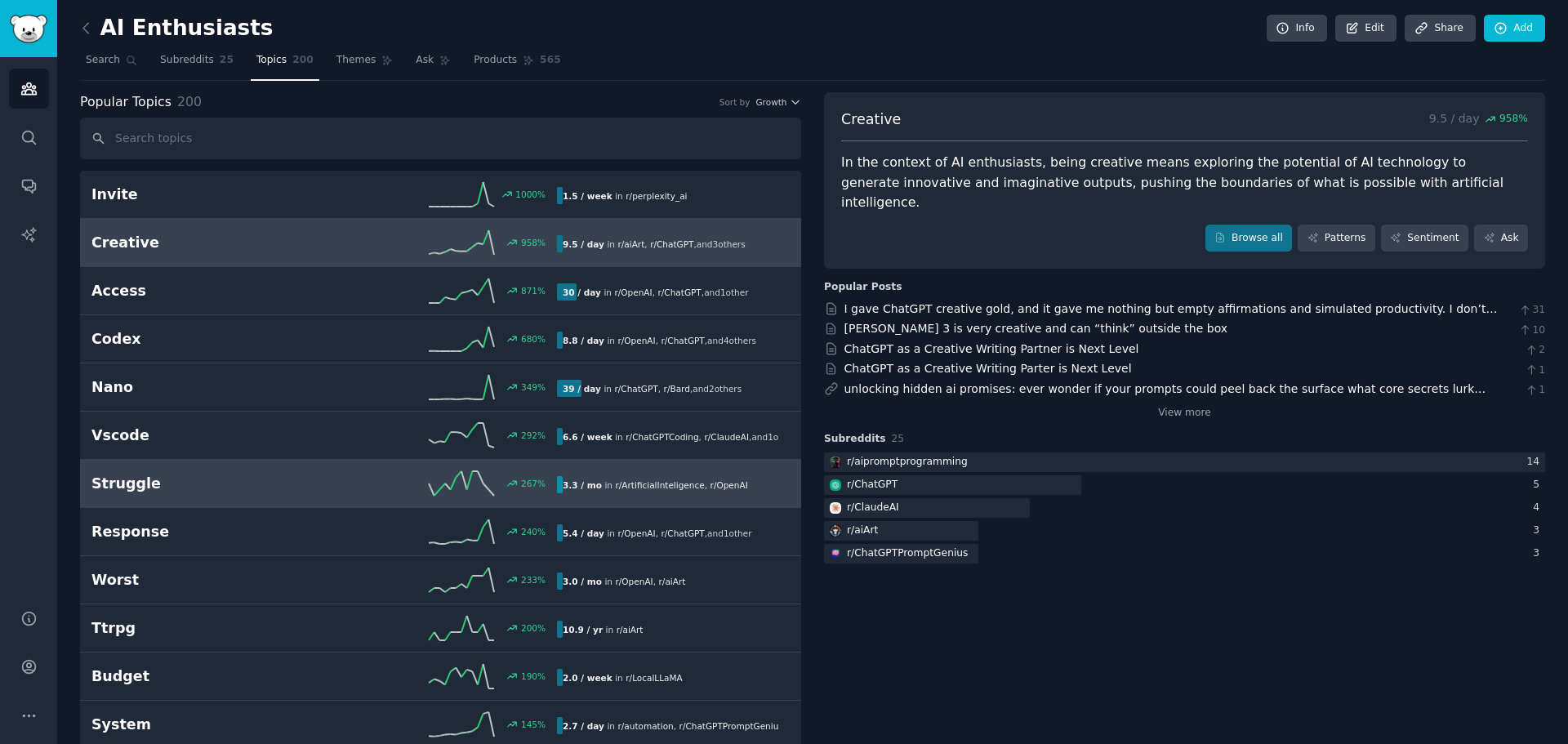
click at [183, 479] on h2 "Struggle" at bounding box center [208, 484] width 233 height 20
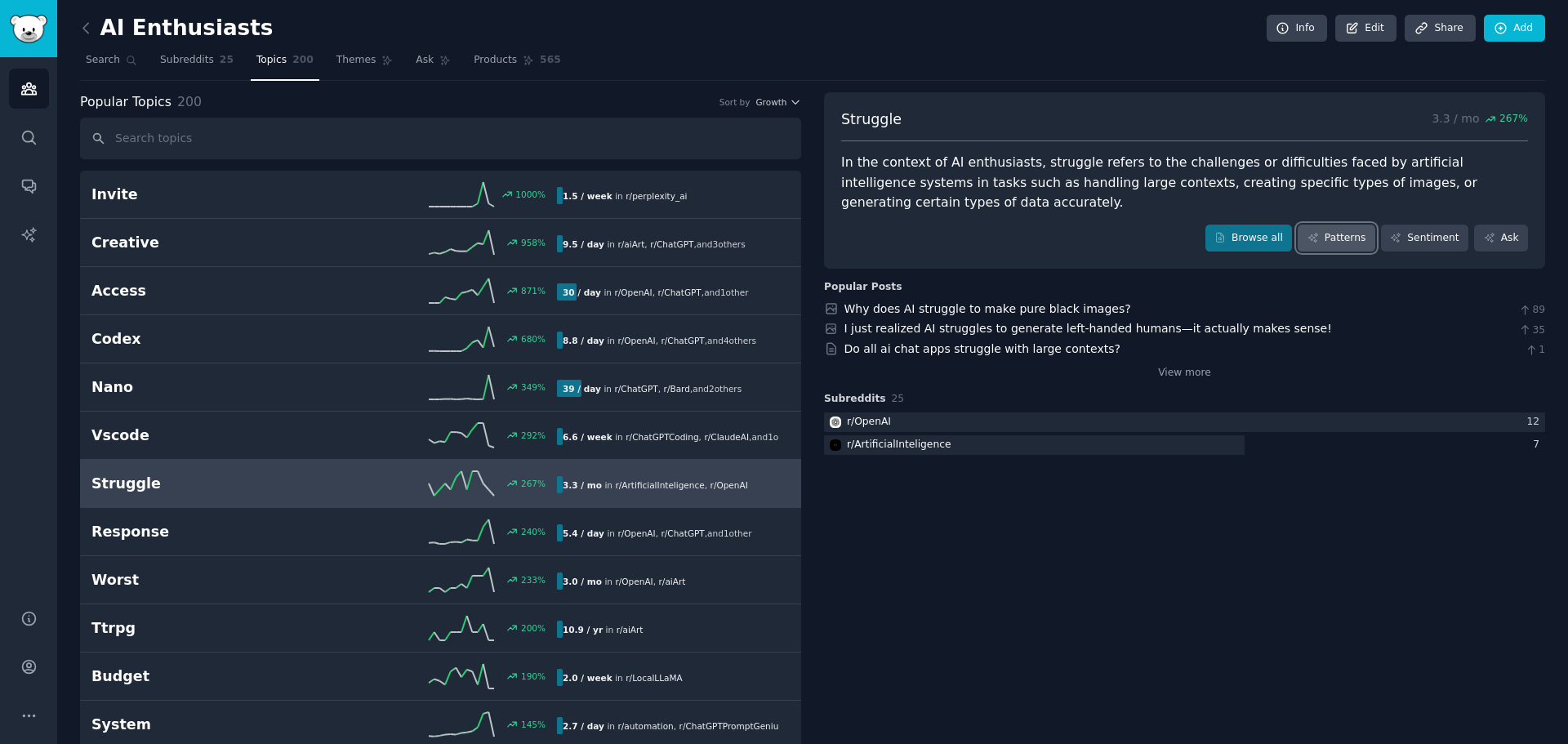
click at [1328, 224] on link "Patterns" at bounding box center [1336, 238] width 76 height 28
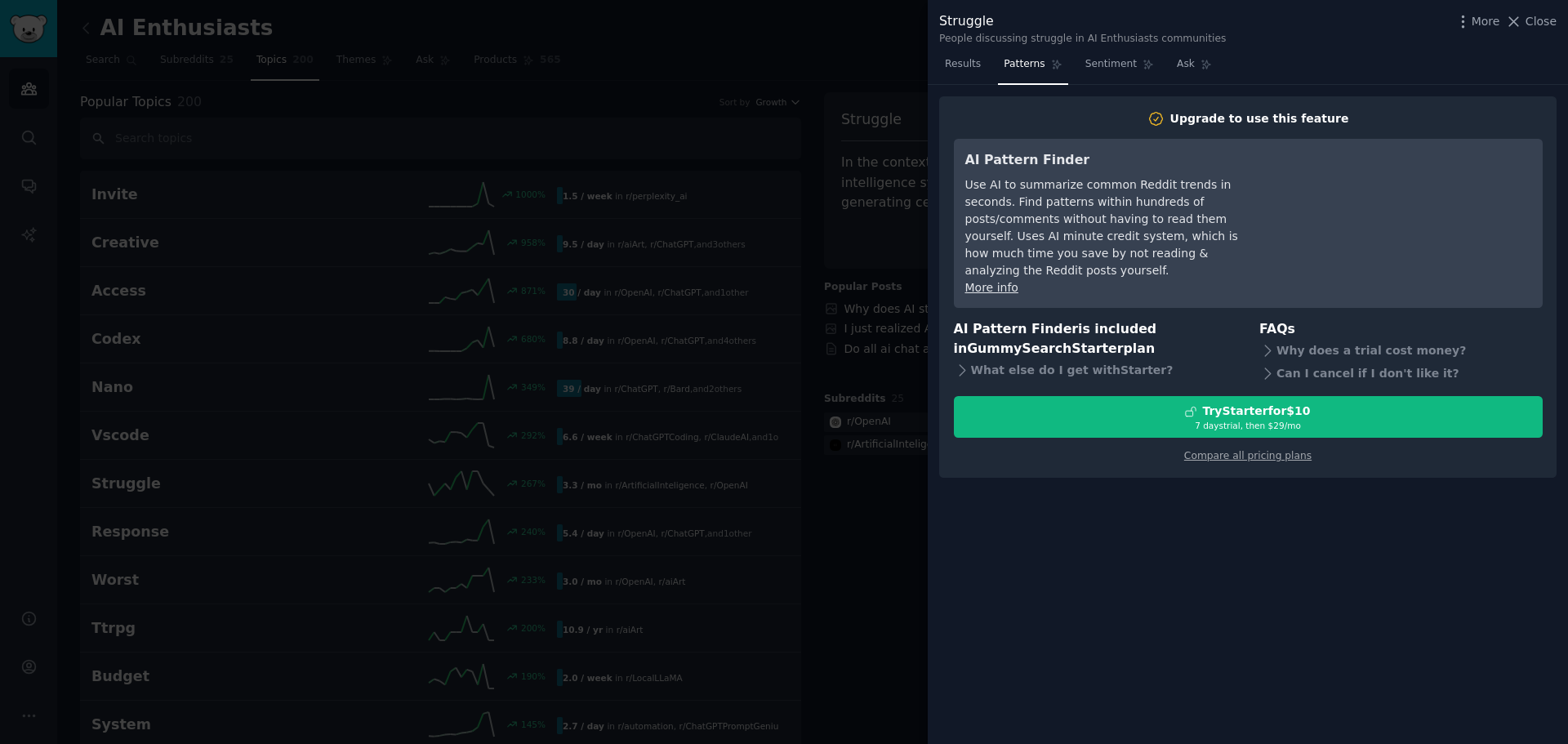
click at [837, 592] on div at bounding box center [784, 372] width 1568 height 744
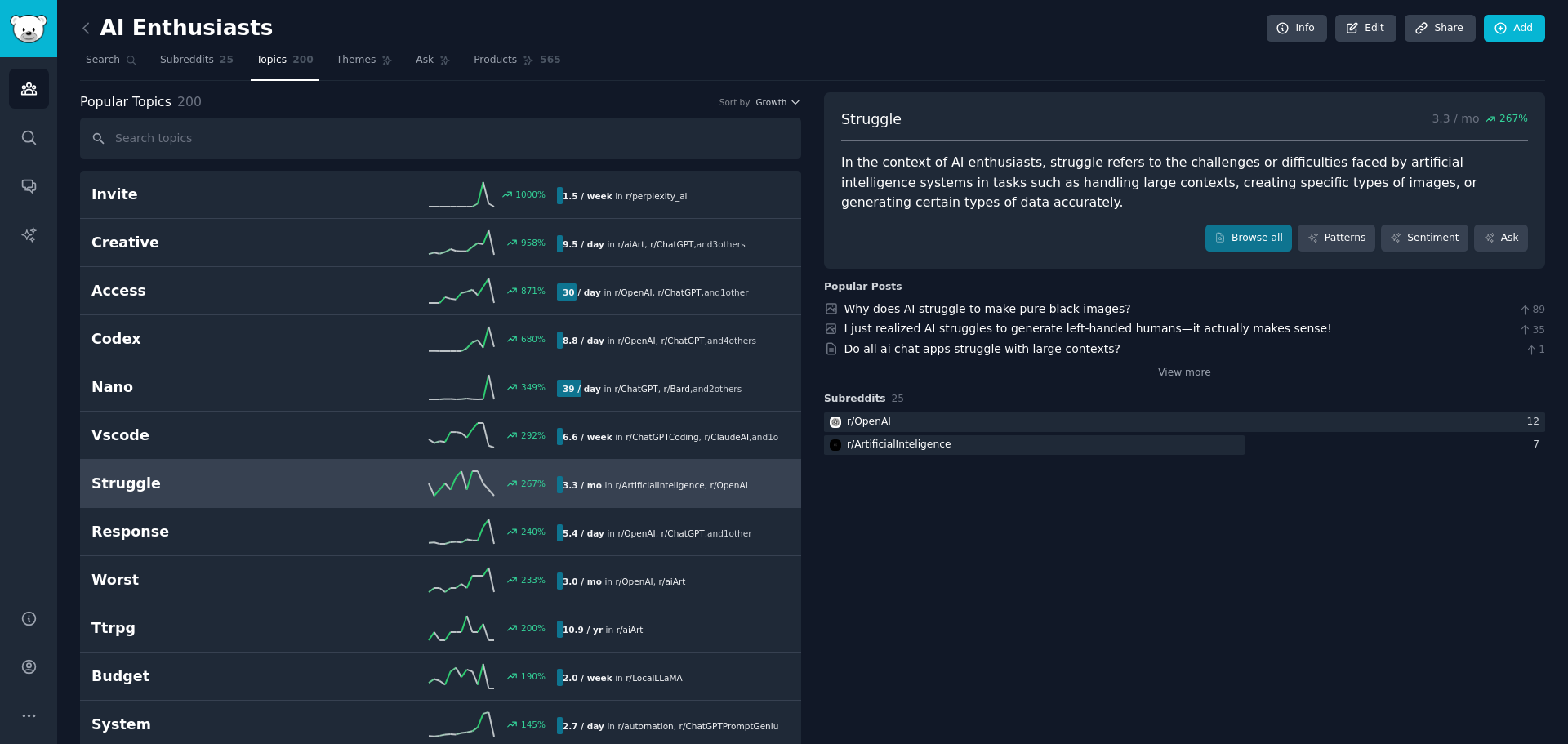
click at [879, 121] on span "Struggle" at bounding box center [871, 120] width 60 height 20
click at [874, 117] on span "Struggle" at bounding box center [871, 120] width 60 height 20
copy span "Struggle"
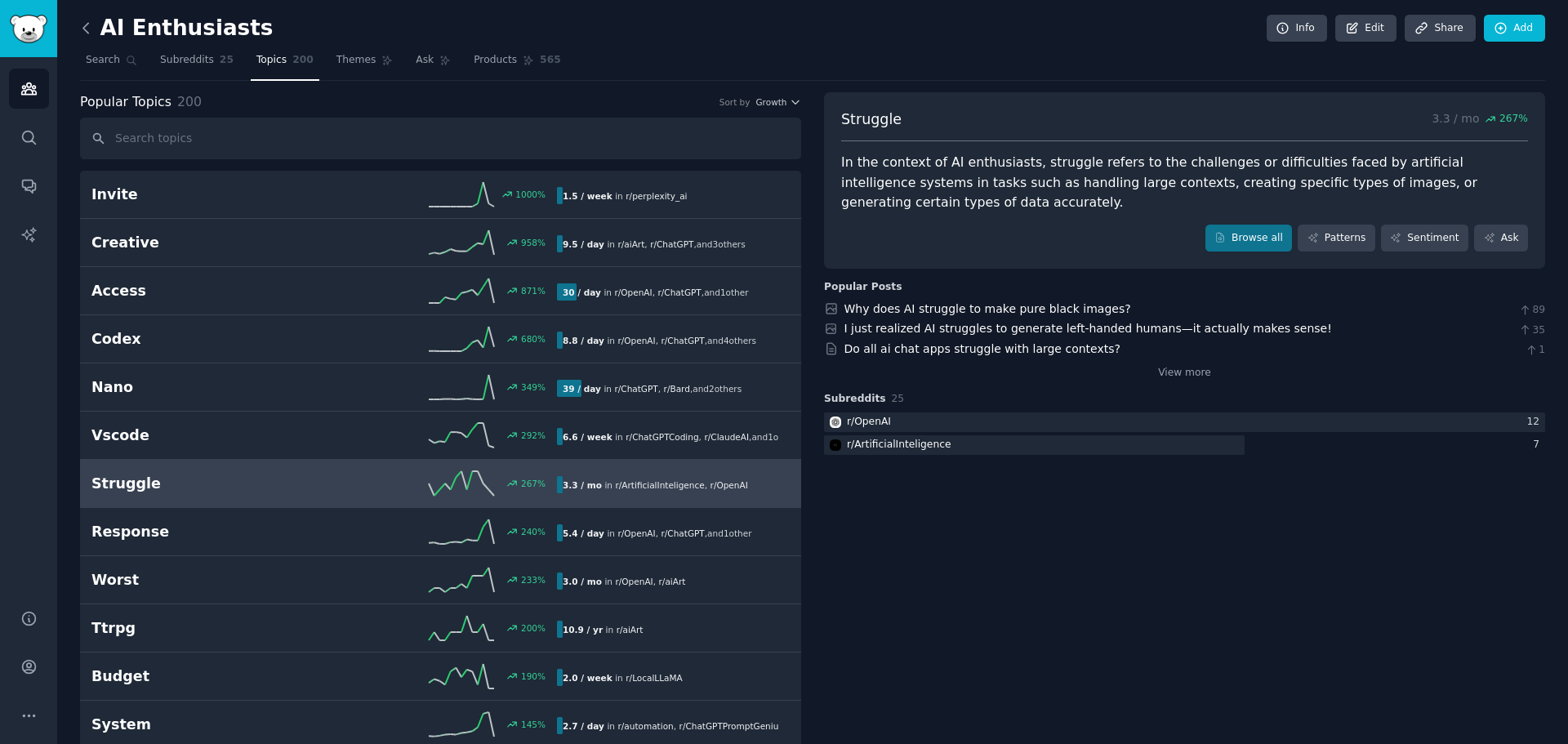
click at [93, 30] on icon at bounding box center [86, 28] width 17 height 17
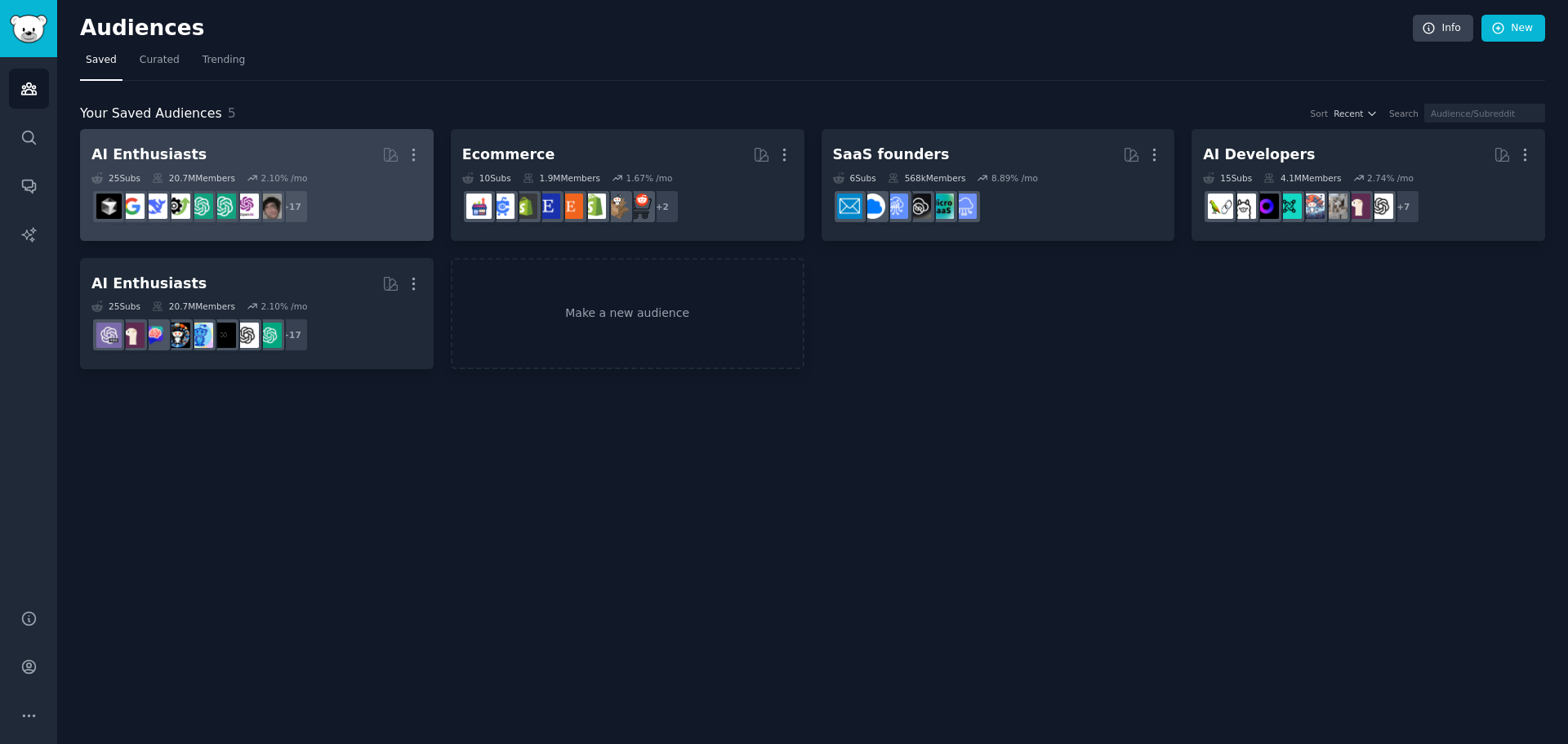
click at [133, 158] on div "AI Enthusiasts" at bounding box center [149, 155] width 115 height 20
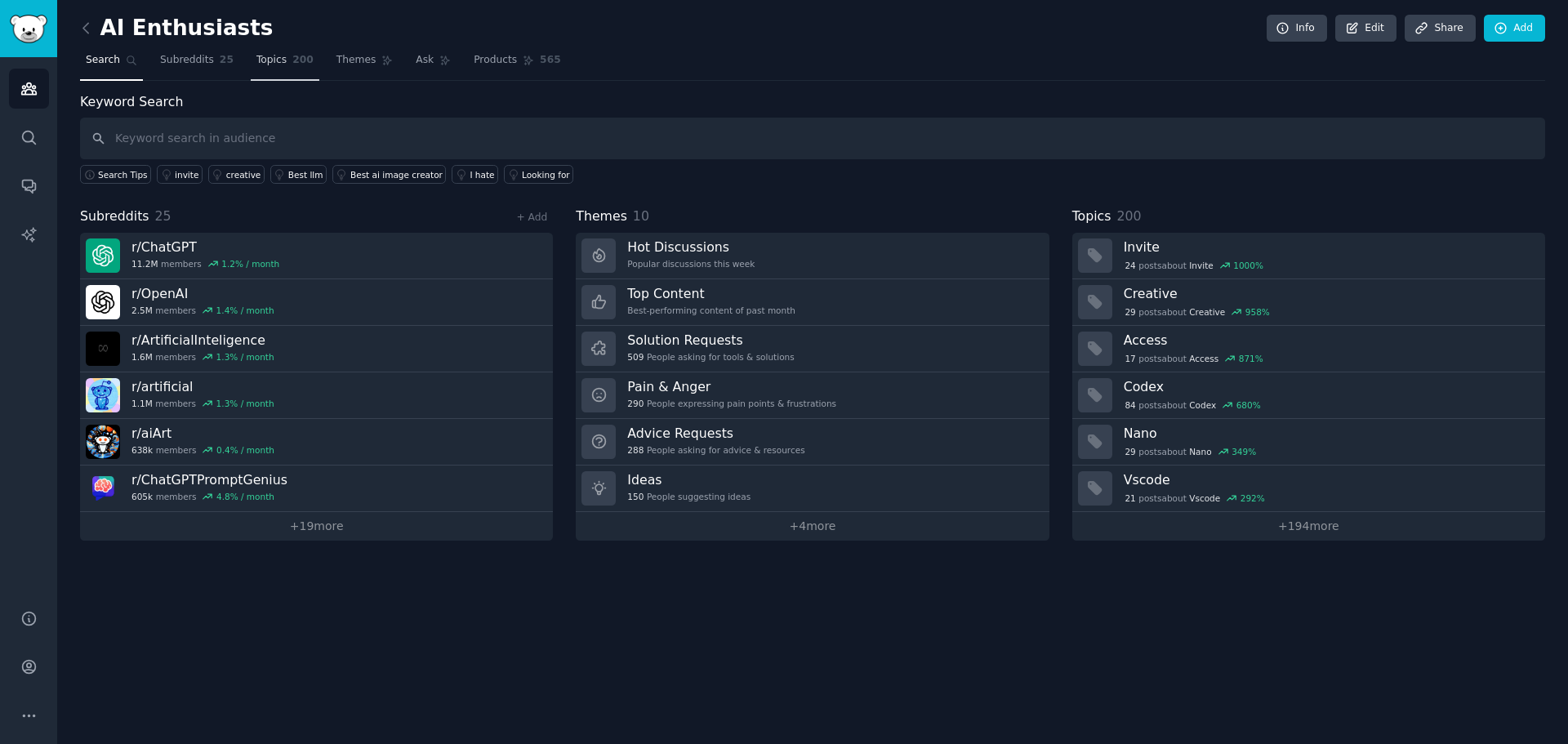
click at [274, 66] on link "Topics 200" at bounding box center [285, 64] width 69 height 33
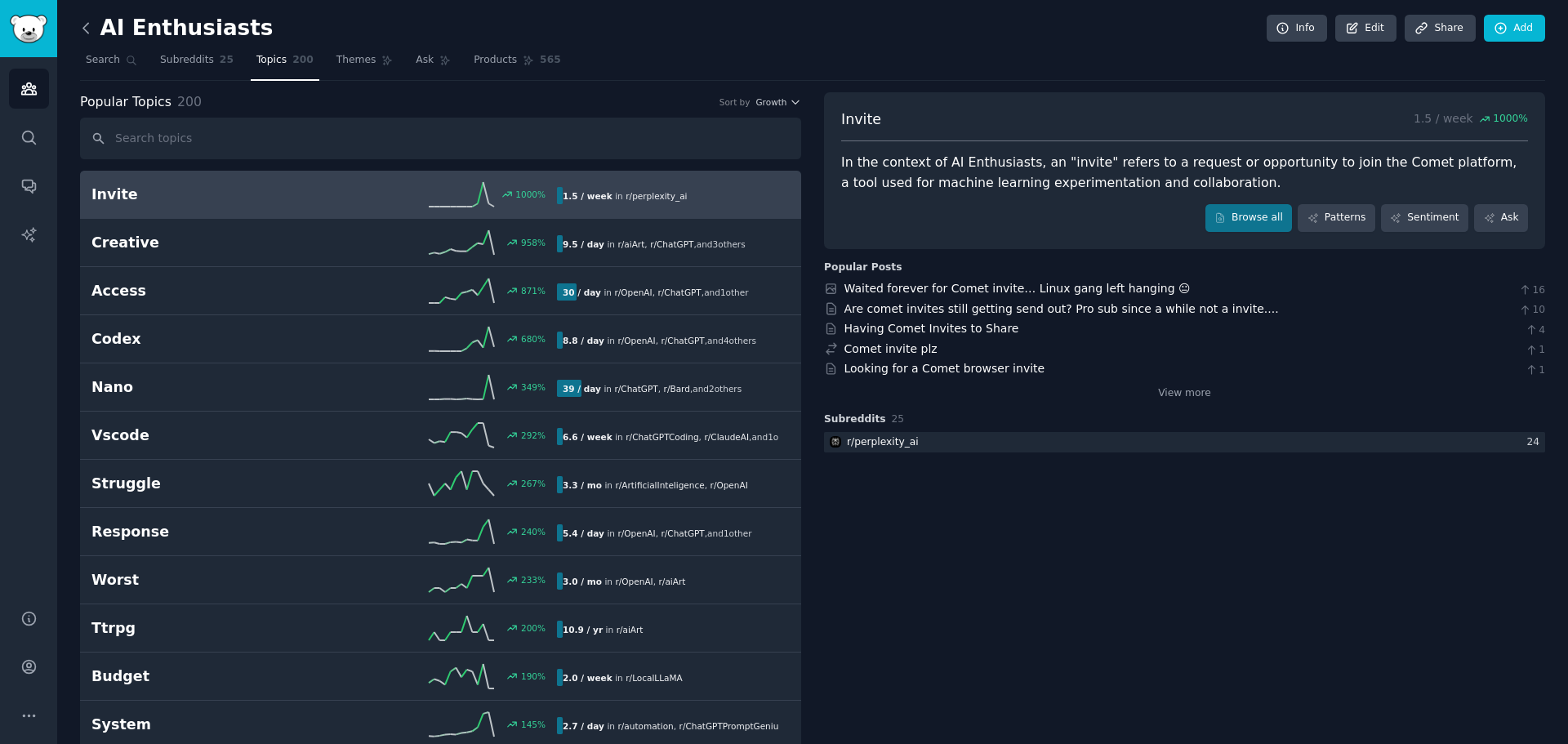
click at [91, 26] on icon at bounding box center [86, 28] width 17 height 17
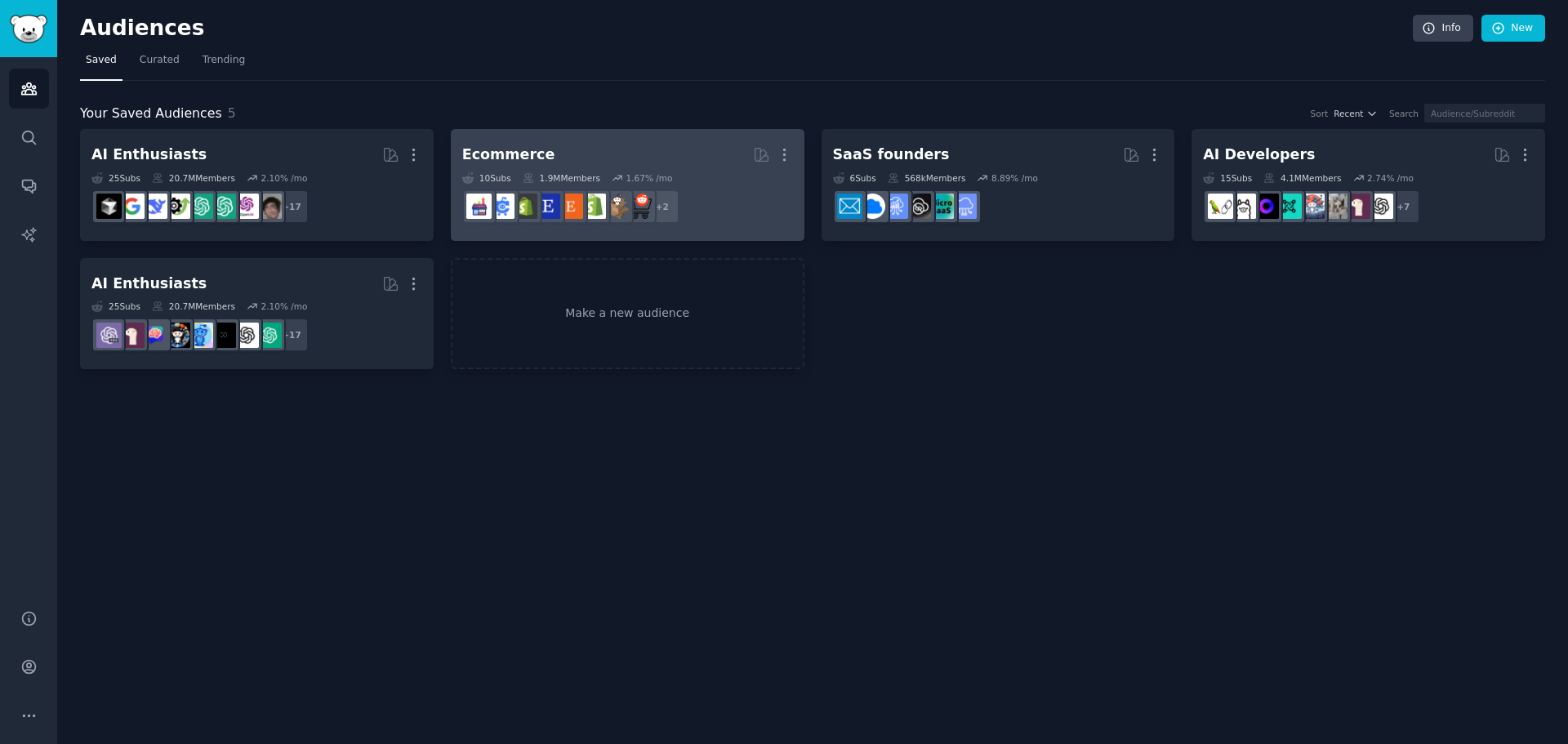
click at [598, 163] on h2 "Ecommerce More" at bounding box center [627, 155] width 331 height 29
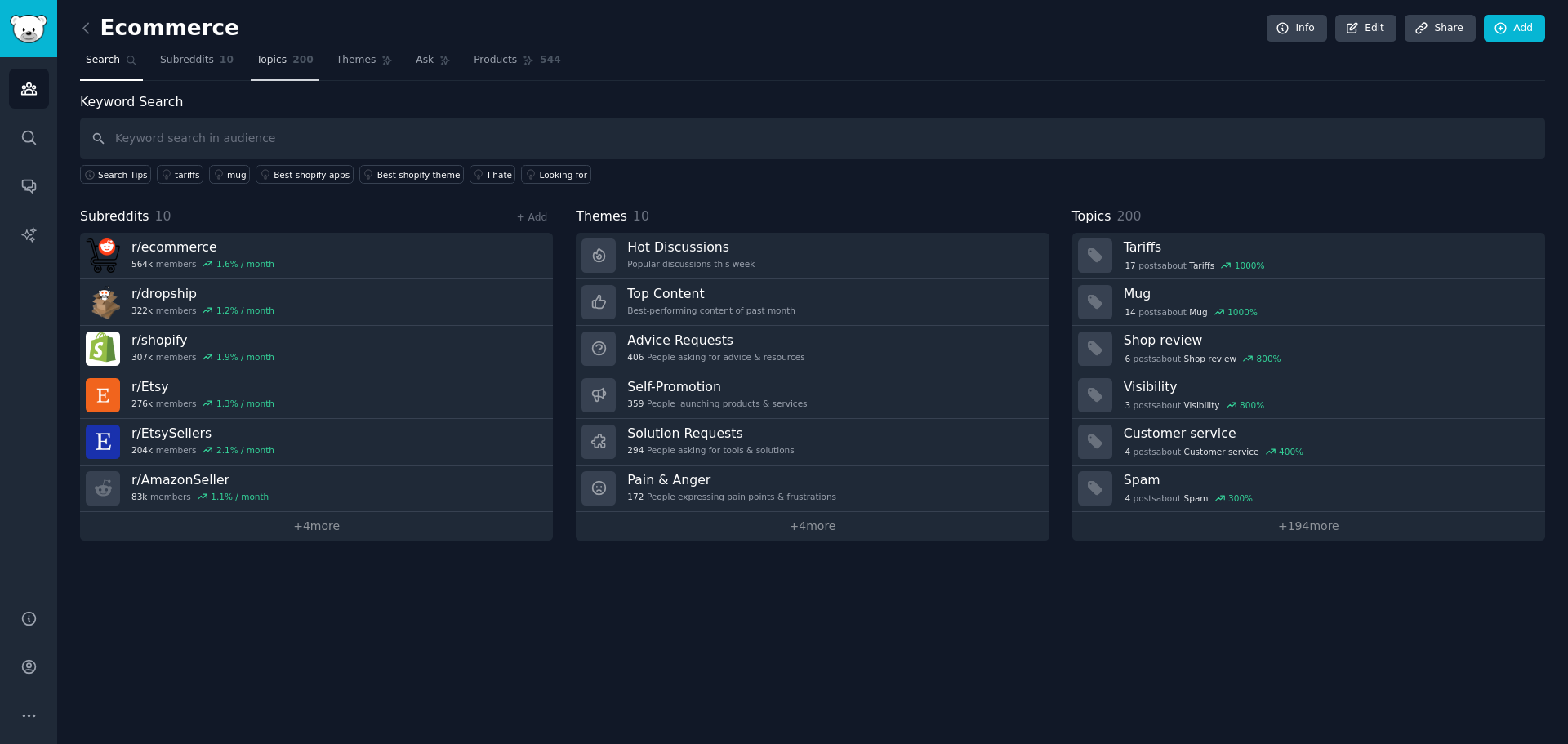
click at [274, 53] on link "Topics 200" at bounding box center [285, 64] width 69 height 33
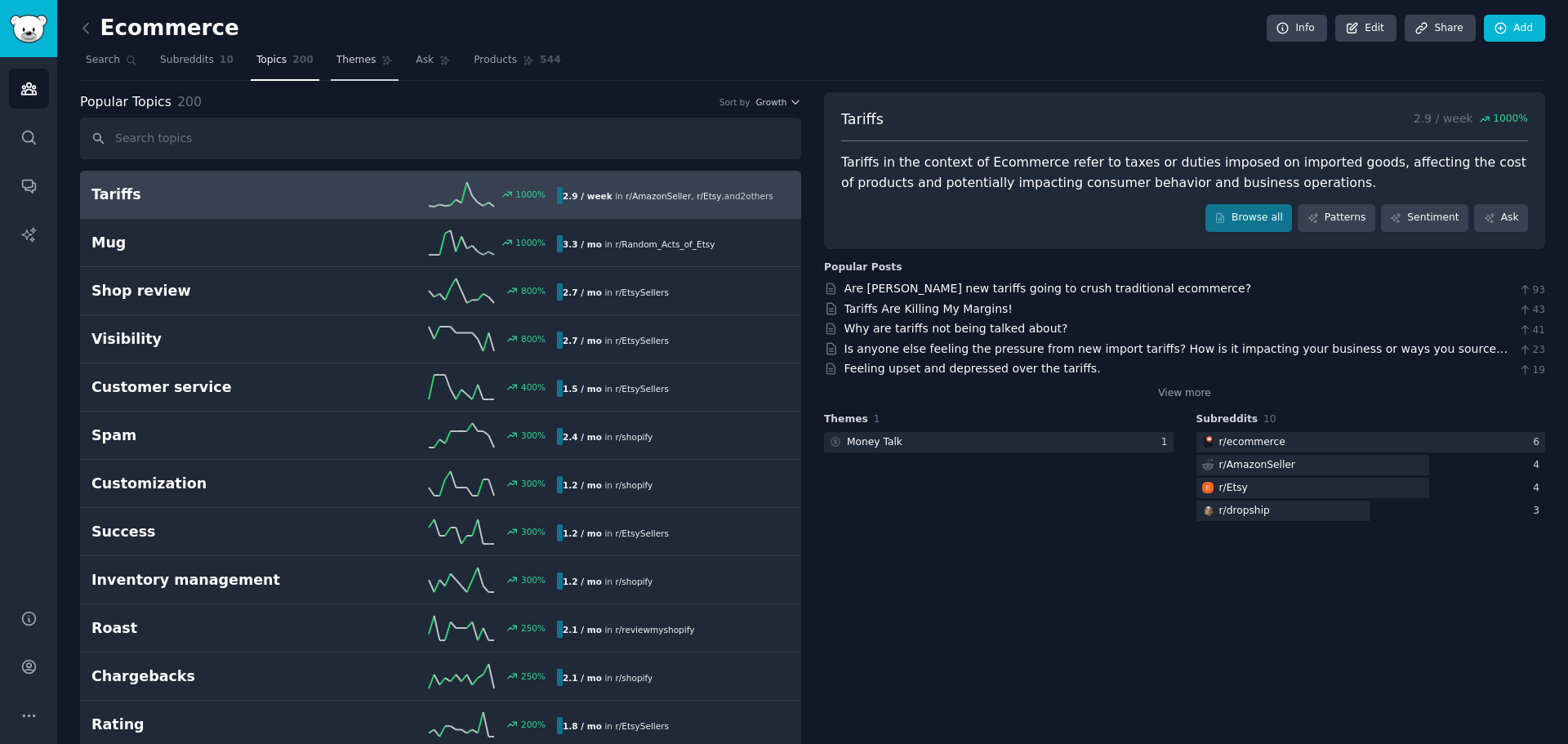
click at [342, 58] on span "Themes" at bounding box center [356, 60] width 40 height 14
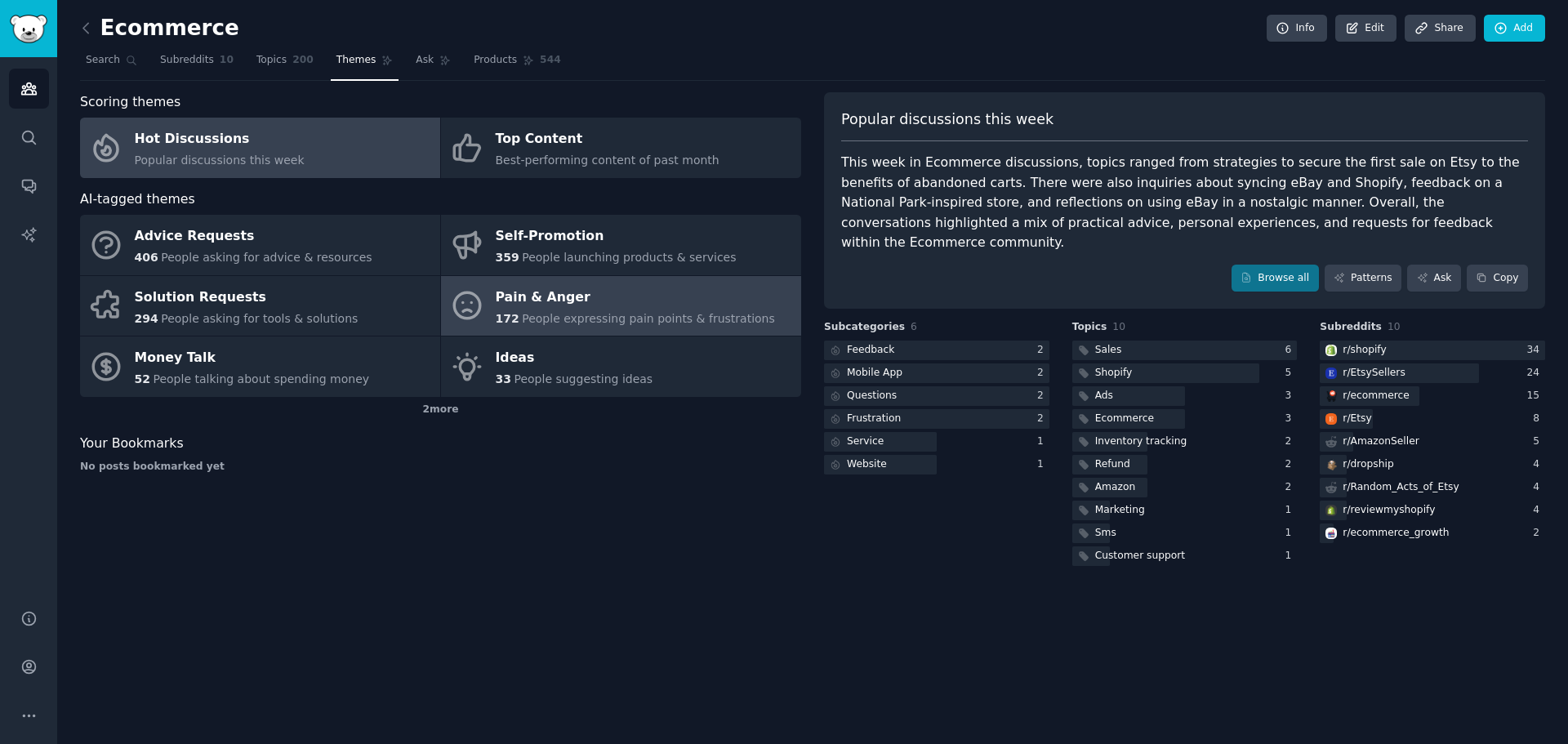
click at [541, 288] on div "Pain & Anger" at bounding box center [635, 297] width 280 height 26
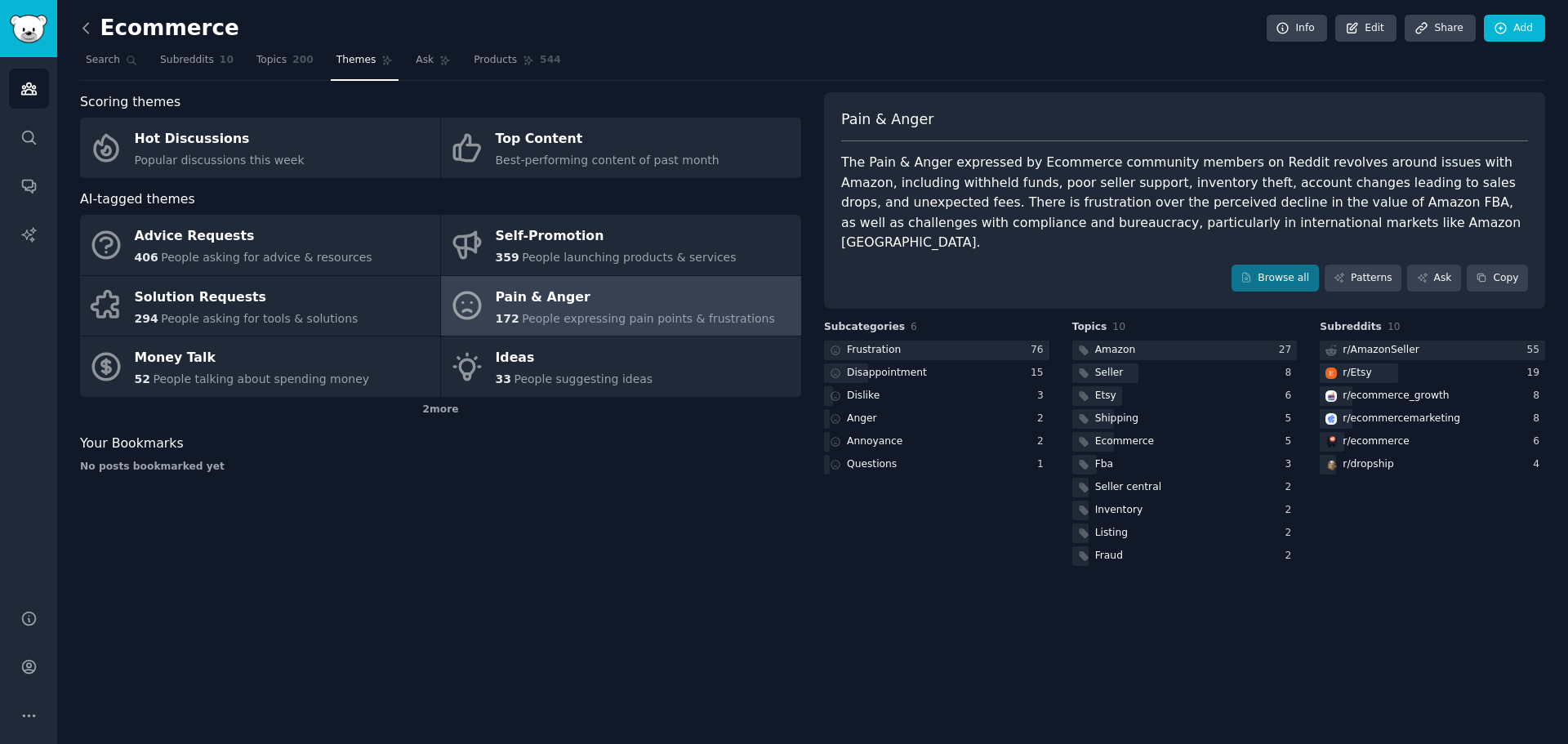
click at [89, 29] on icon at bounding box center [86, 28] width 17 height 17
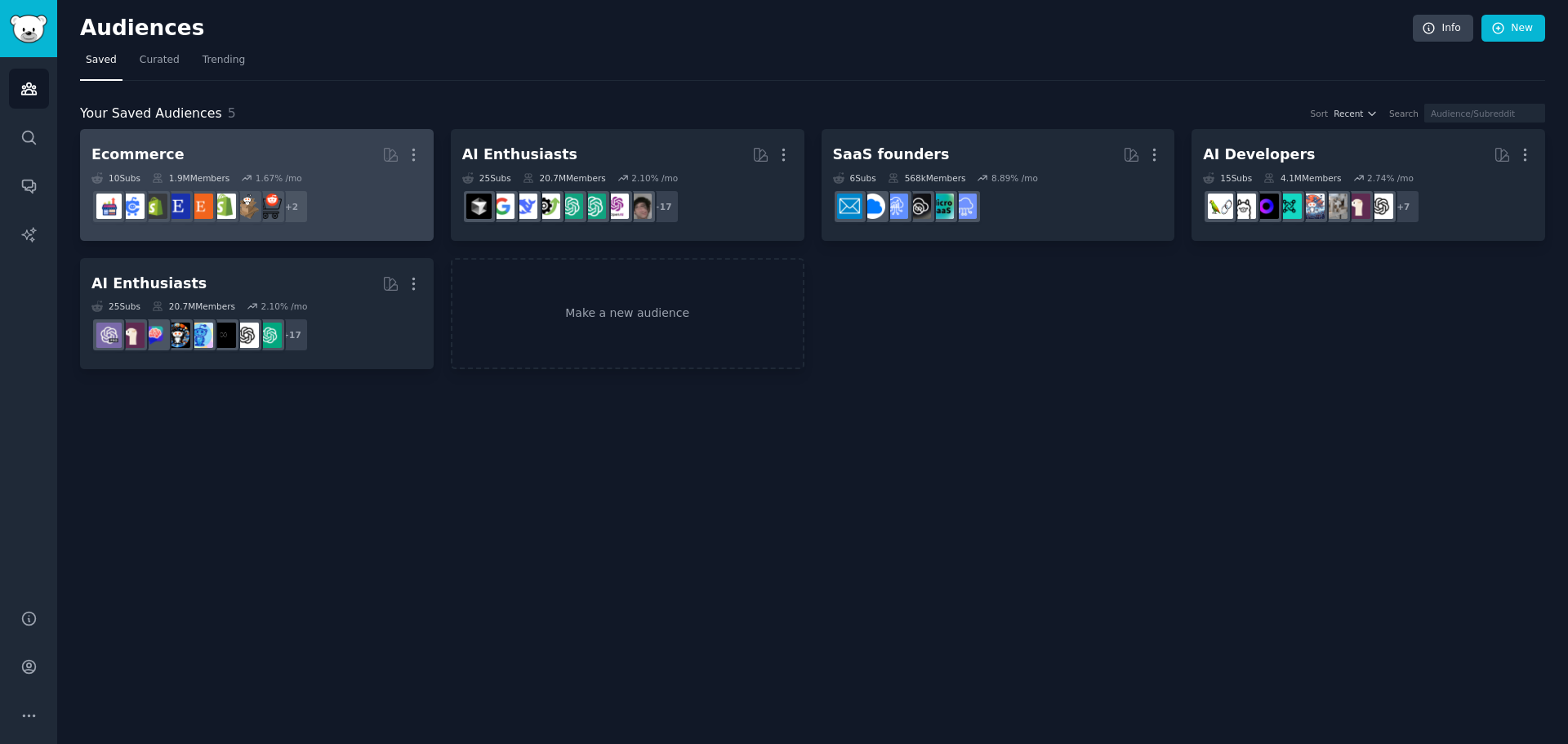
click at [161, 156] on div "Ecommerce" at bounding box center [139, 155] width 93 height 20
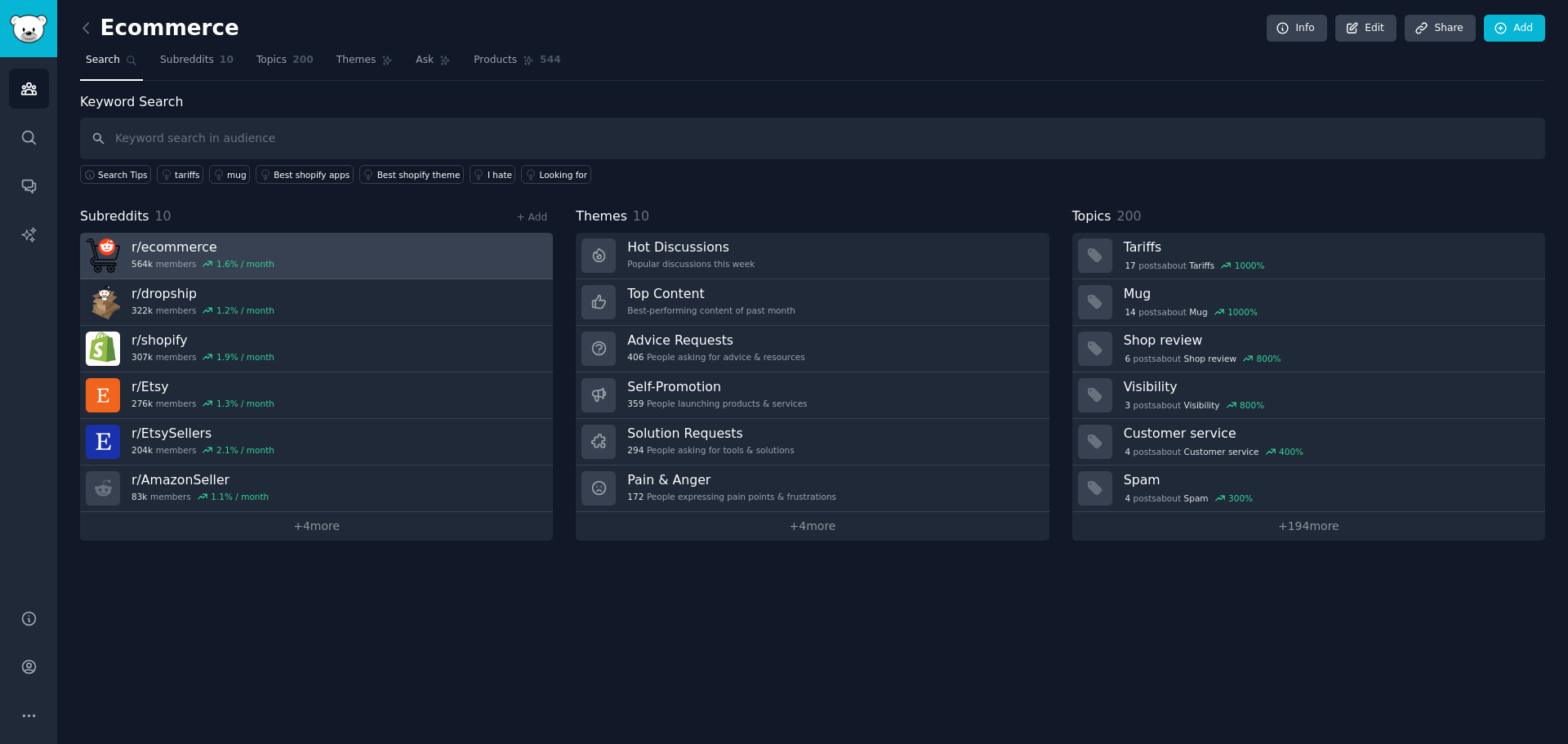
click at [291, 239] on link "r/ ecommerce 564k members 1.6 % / month" at bounding box center [316, 256] width 473 height 47
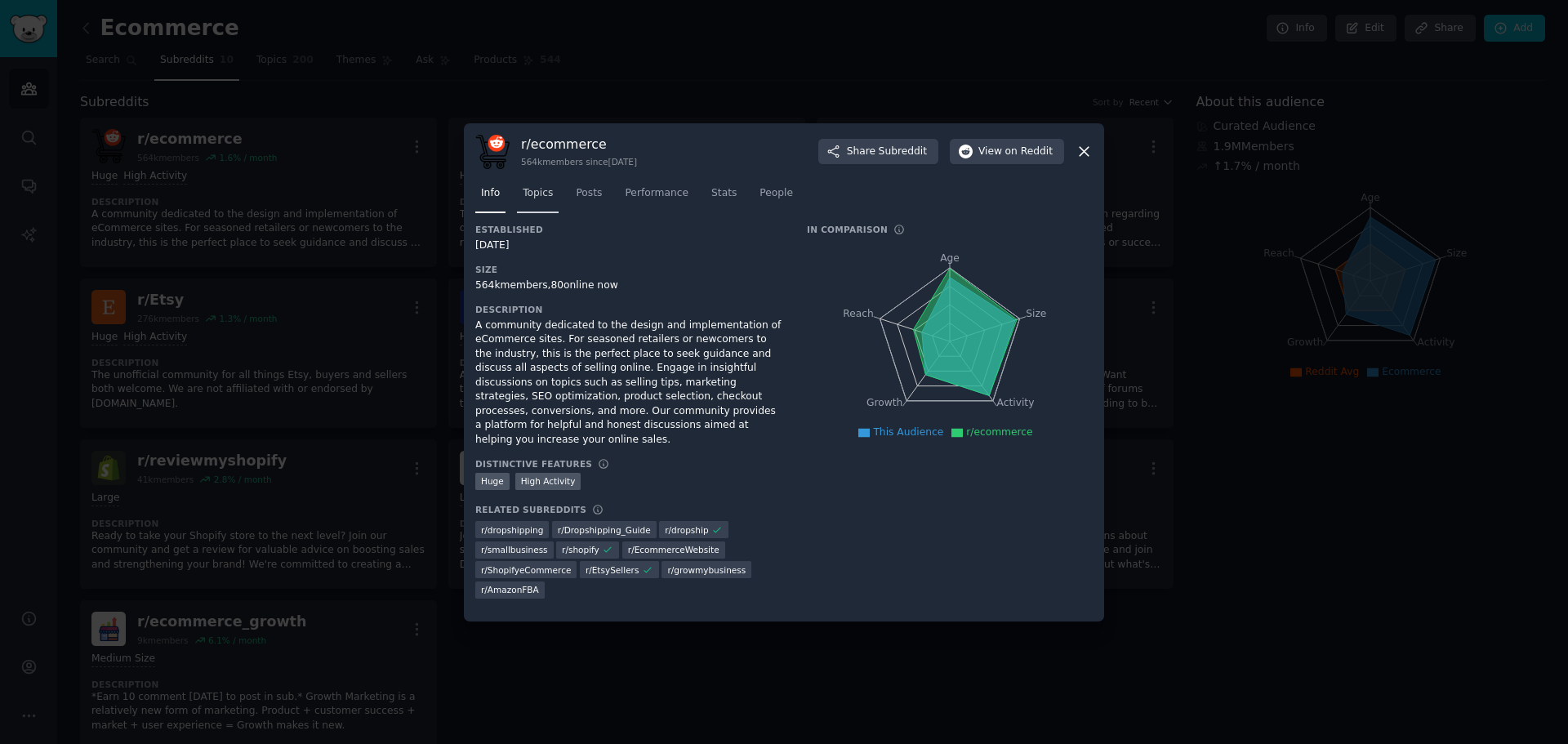
click at [523, 198] on span "Topics" at bounding box center [538, 193] width 31 height 14
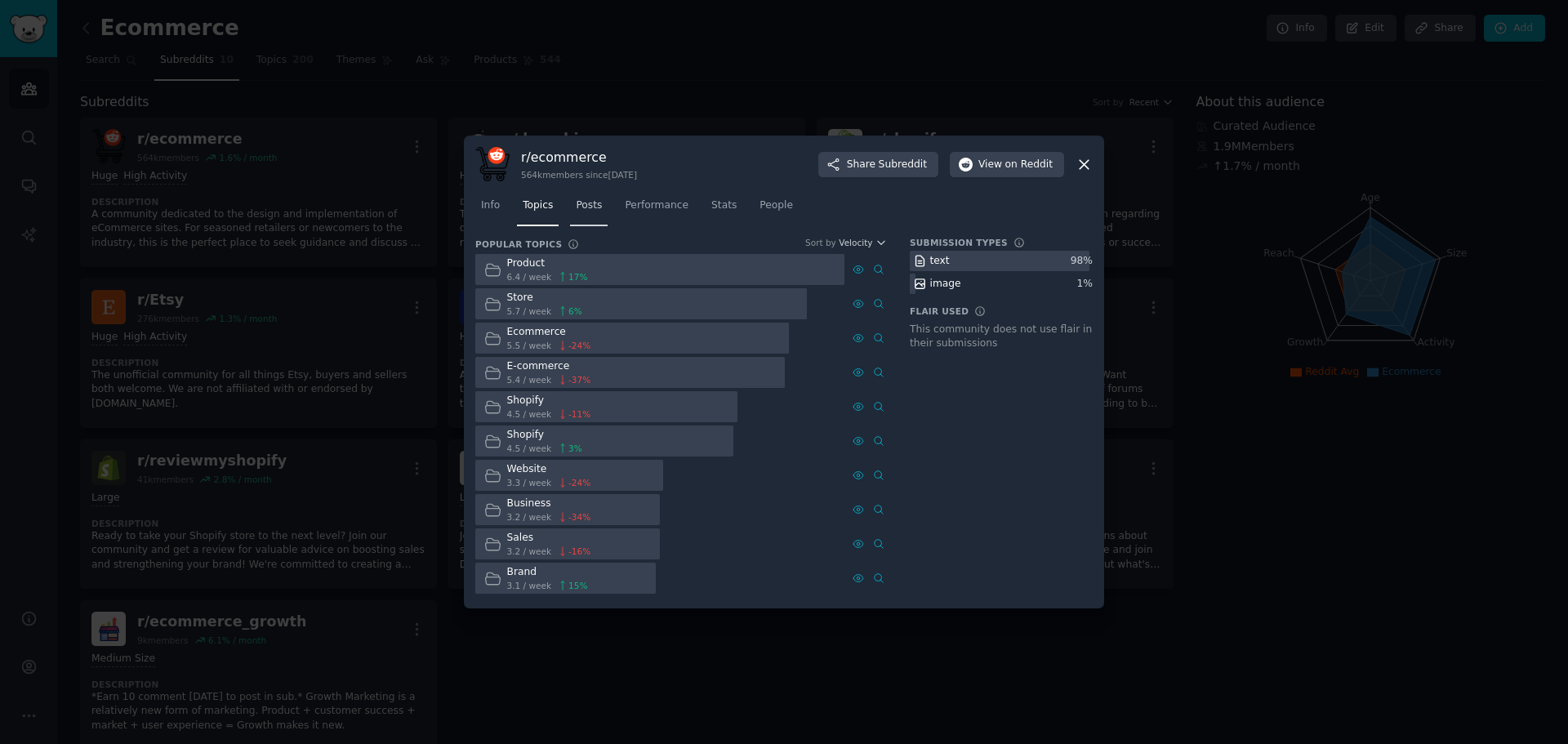
click at [582, 212] on span "Posts" at bounding box center [588, 206] width 26 height 14
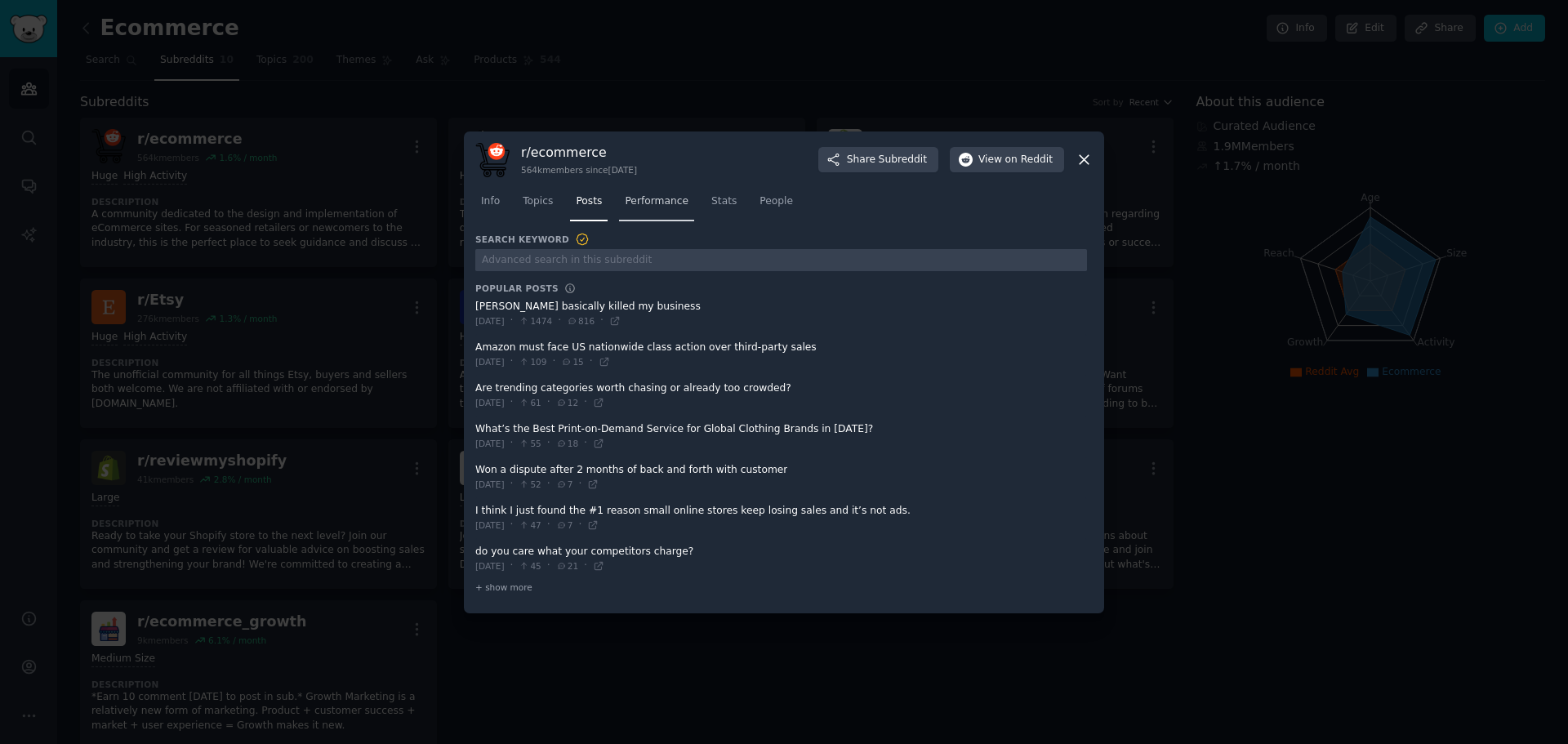
click at [657, 196] on span "Performance" at bounding box center [656, 202] width 64 height 14
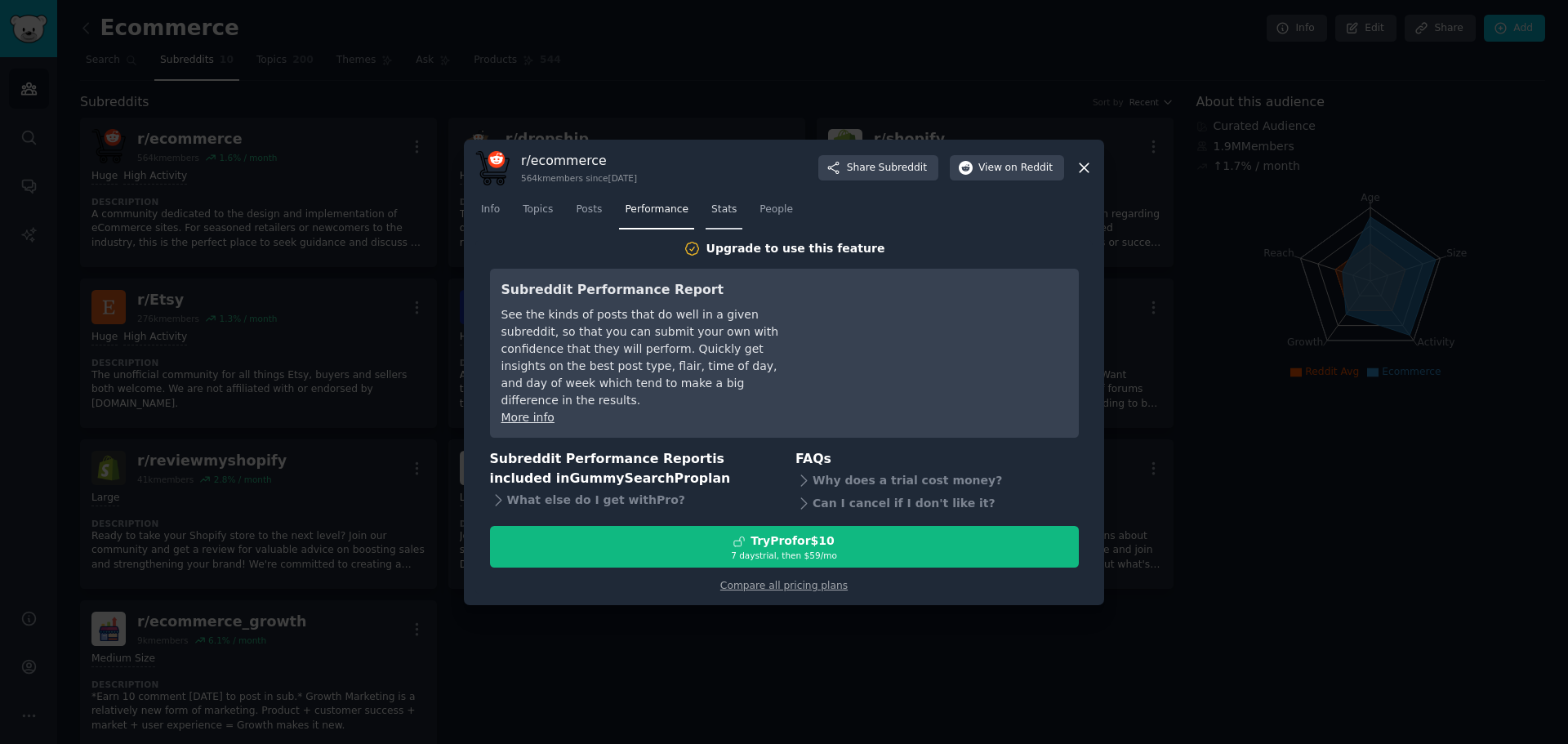
click at [710, 225] on link "Stats" at bounding box center [723, 213] width 37 height 33
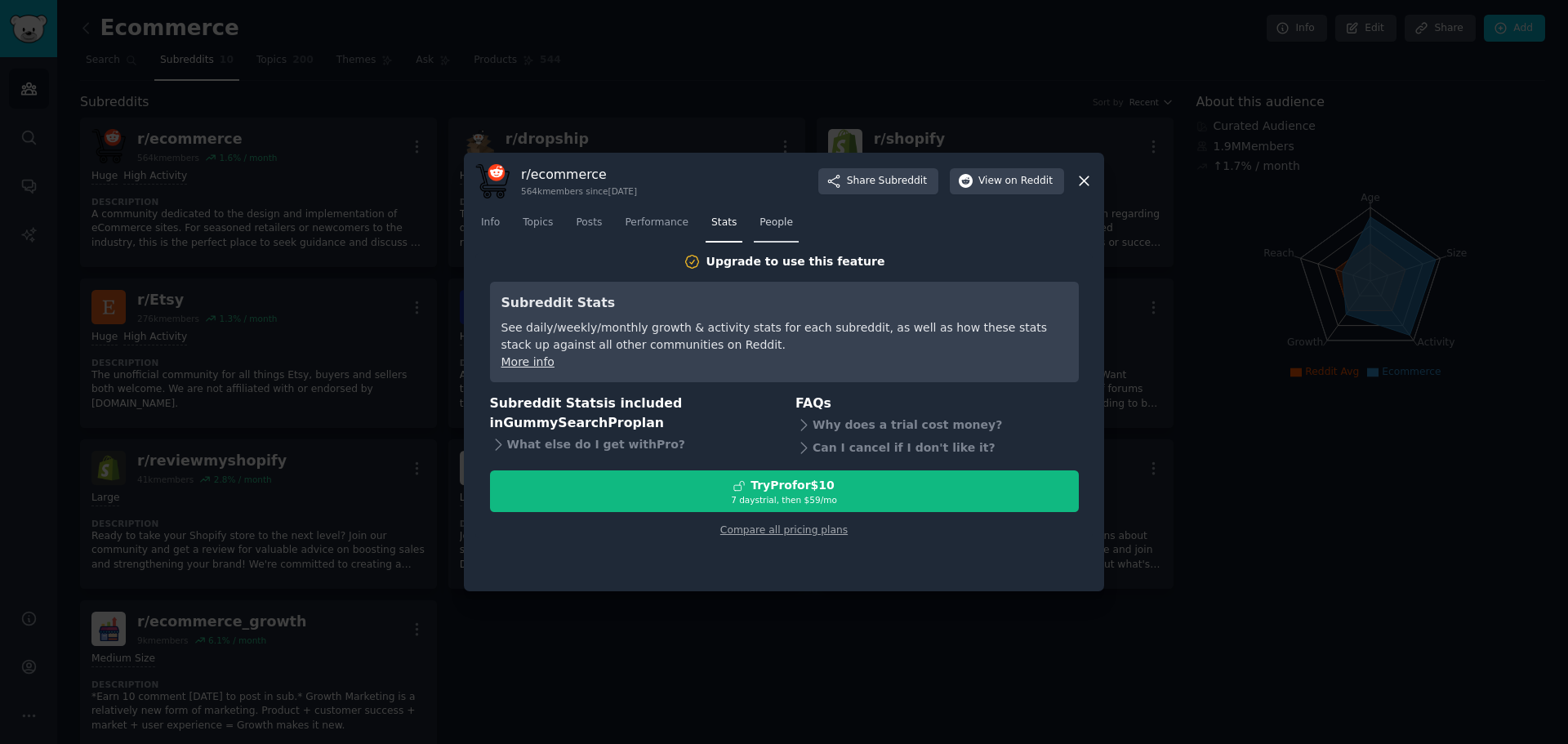
click at [760, 227] on span "People" at bounding box center [776, 223] width 33 height 14
click at [554, 225] on link "Topics" at bounding box center [537, 226] width 42 height 33
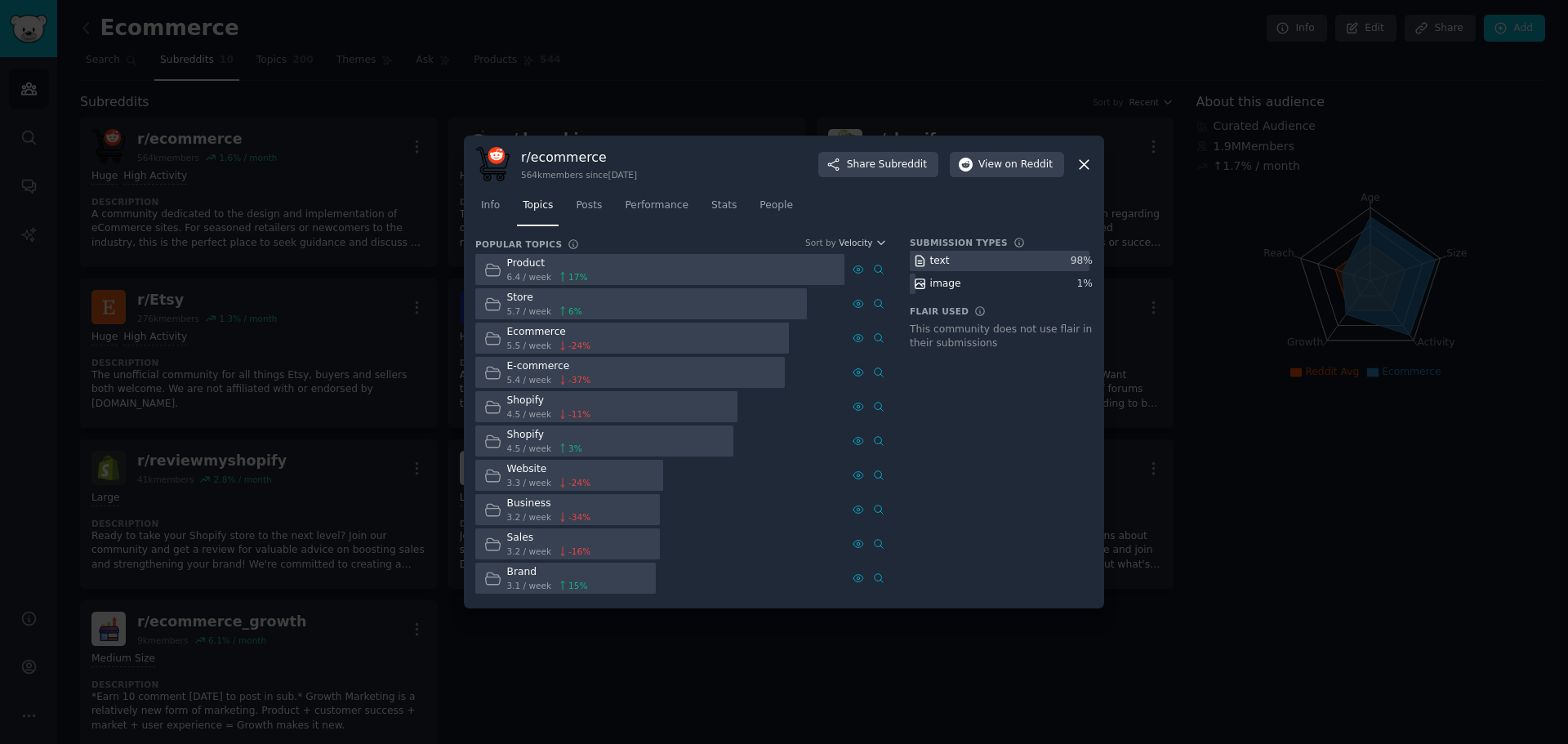
click at [1463, 547] on div at bounding box center [784, 372] width 1568 height 744
